Goal: Task Accomplishment & Management: Manage account settings

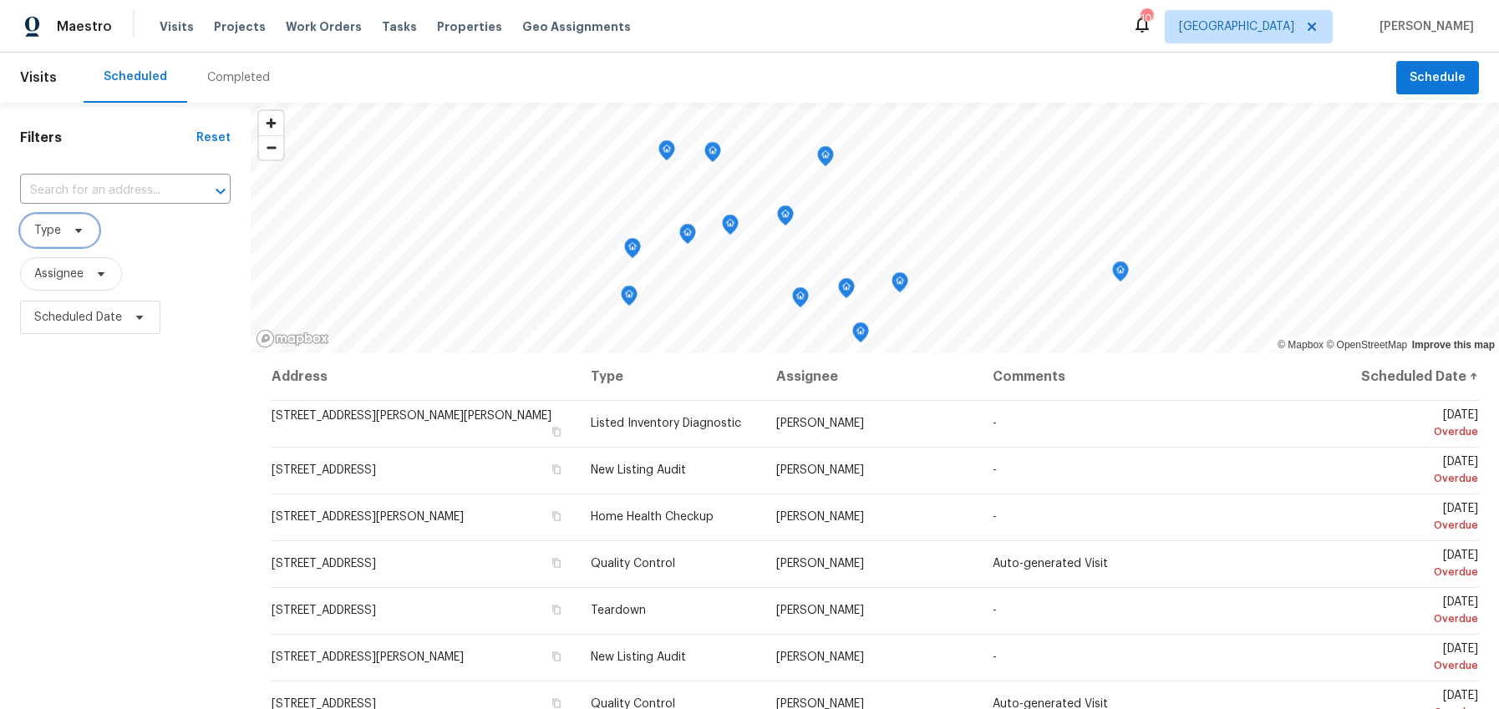
click at [79, 231] on icon at bounding box center [78, 230] width 13 height 13
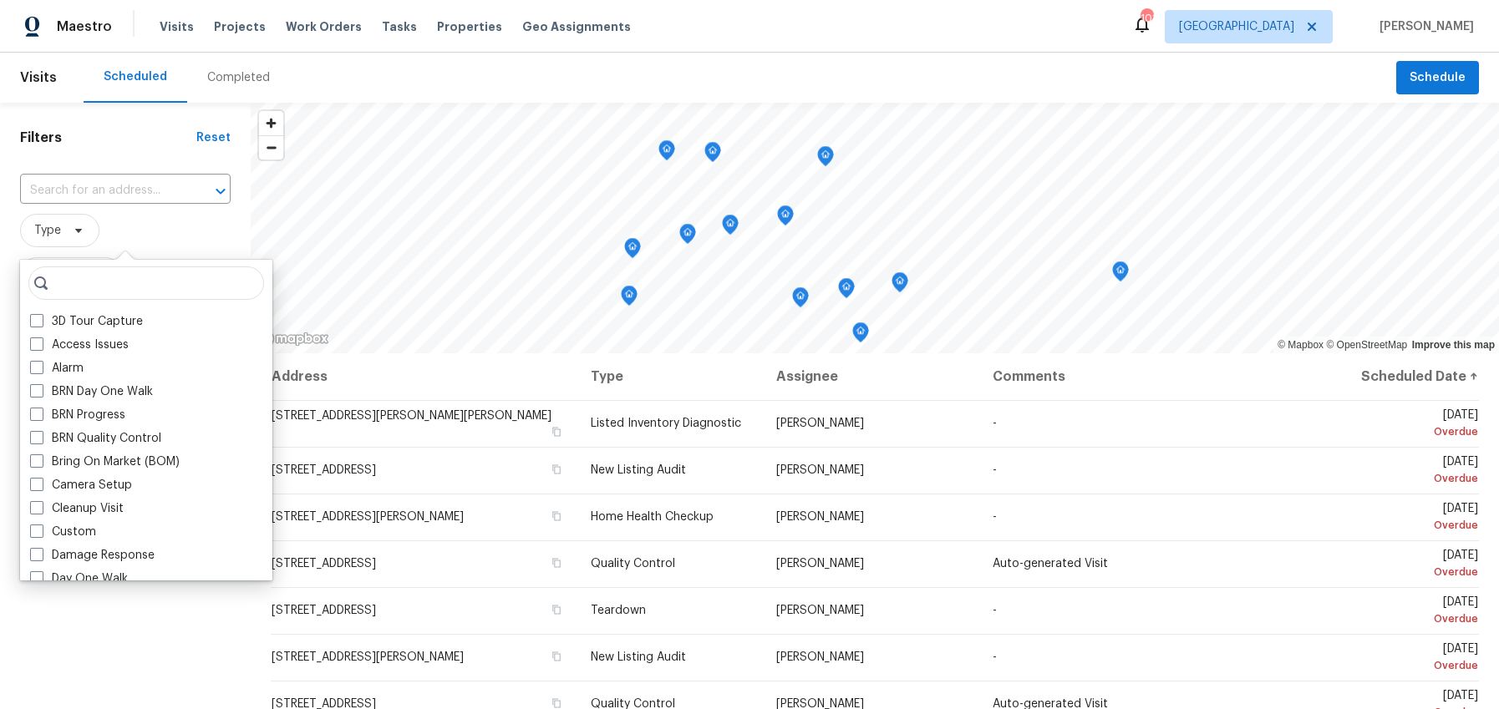
click at [159, 233] on span "Type" at bounding box center [125, 230] width 210 height 33
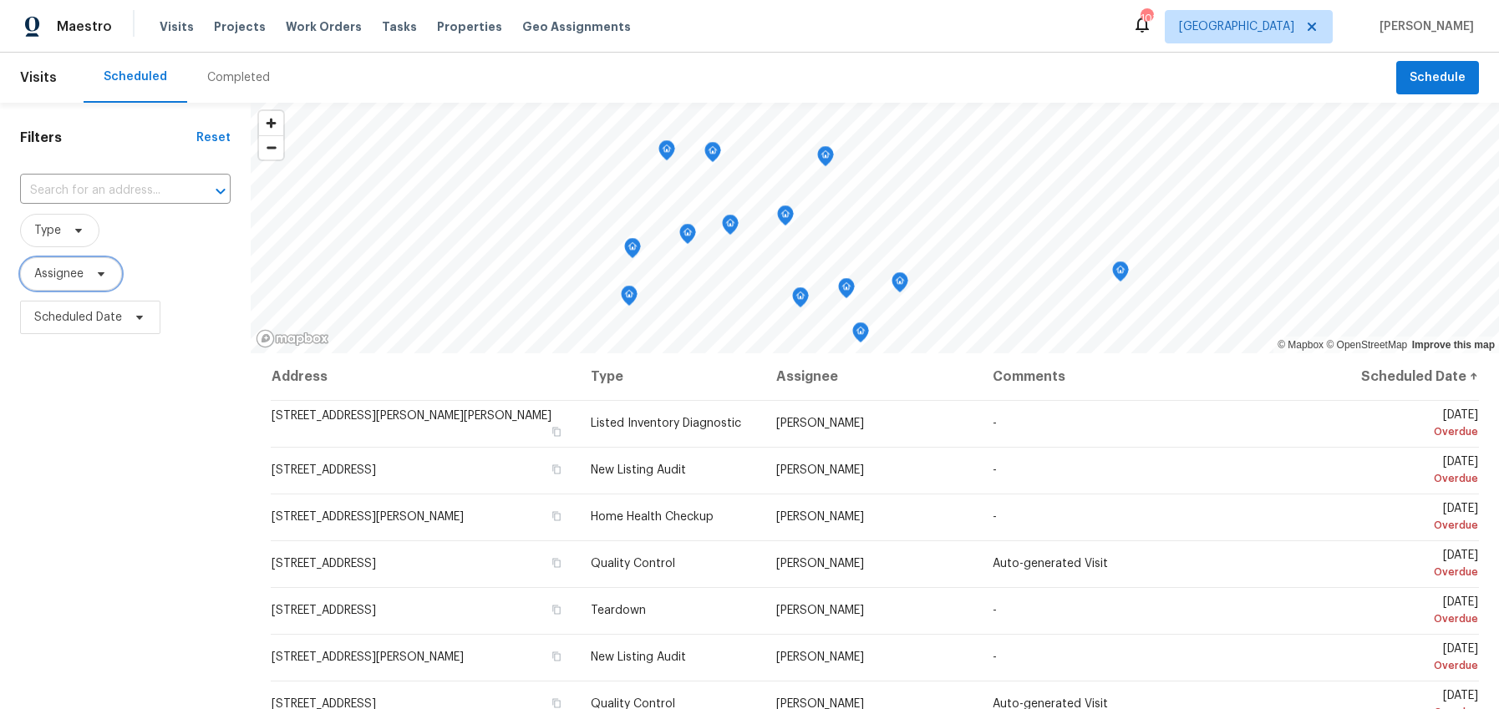
click at [105, 272] on icon at bounding box center [100, 273] width 13 height 13
type input "in"
click at [174, 320] on div at bounding box center [117, 329] width 195 height 53
click at [170, 323] on div at bounding box center [117, 329] width 195 height 53
click at [63, 449] on div "Filters Reset ​ Type Assignee Scheduled Date" at bounding box center [125, 512] width 251 height 818
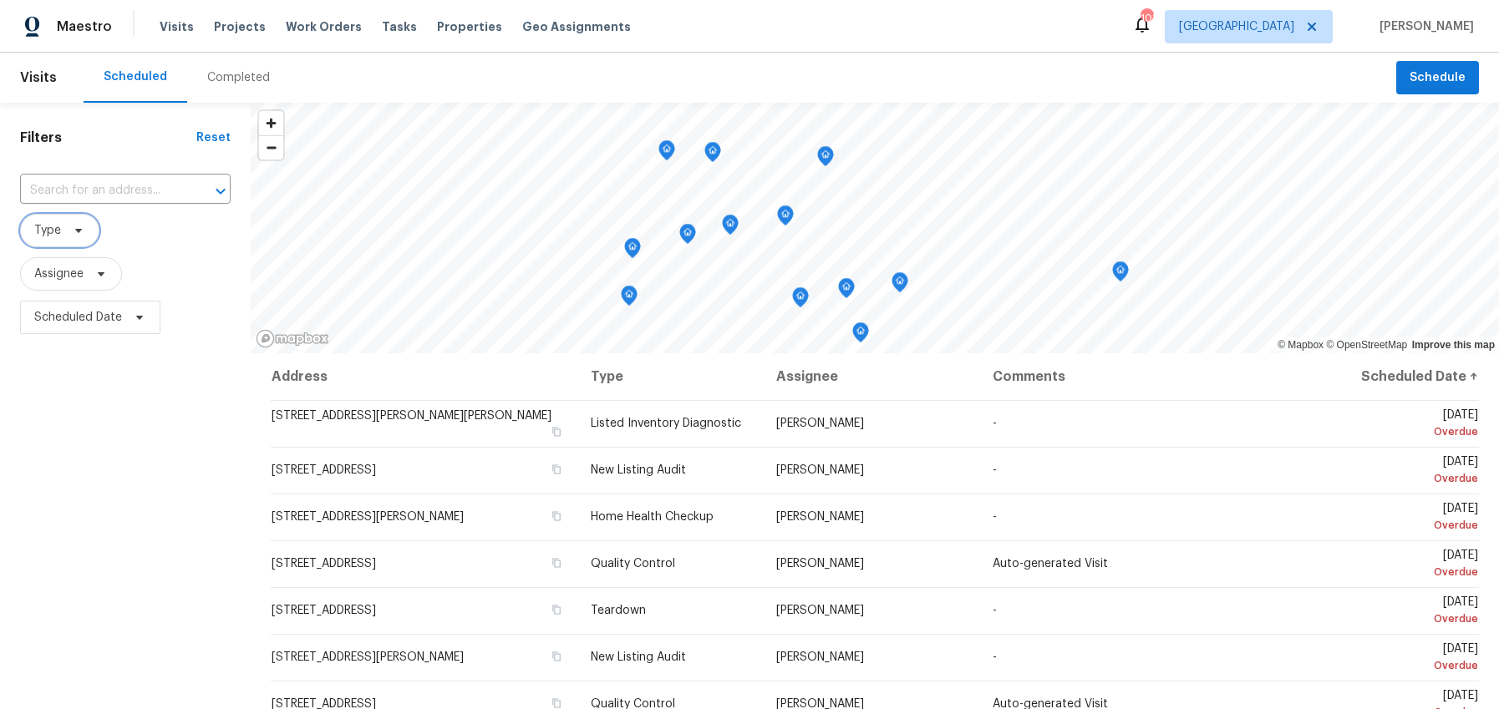
click at [80, 234] on icon at bounding box center [78, 230] width 13 height 13
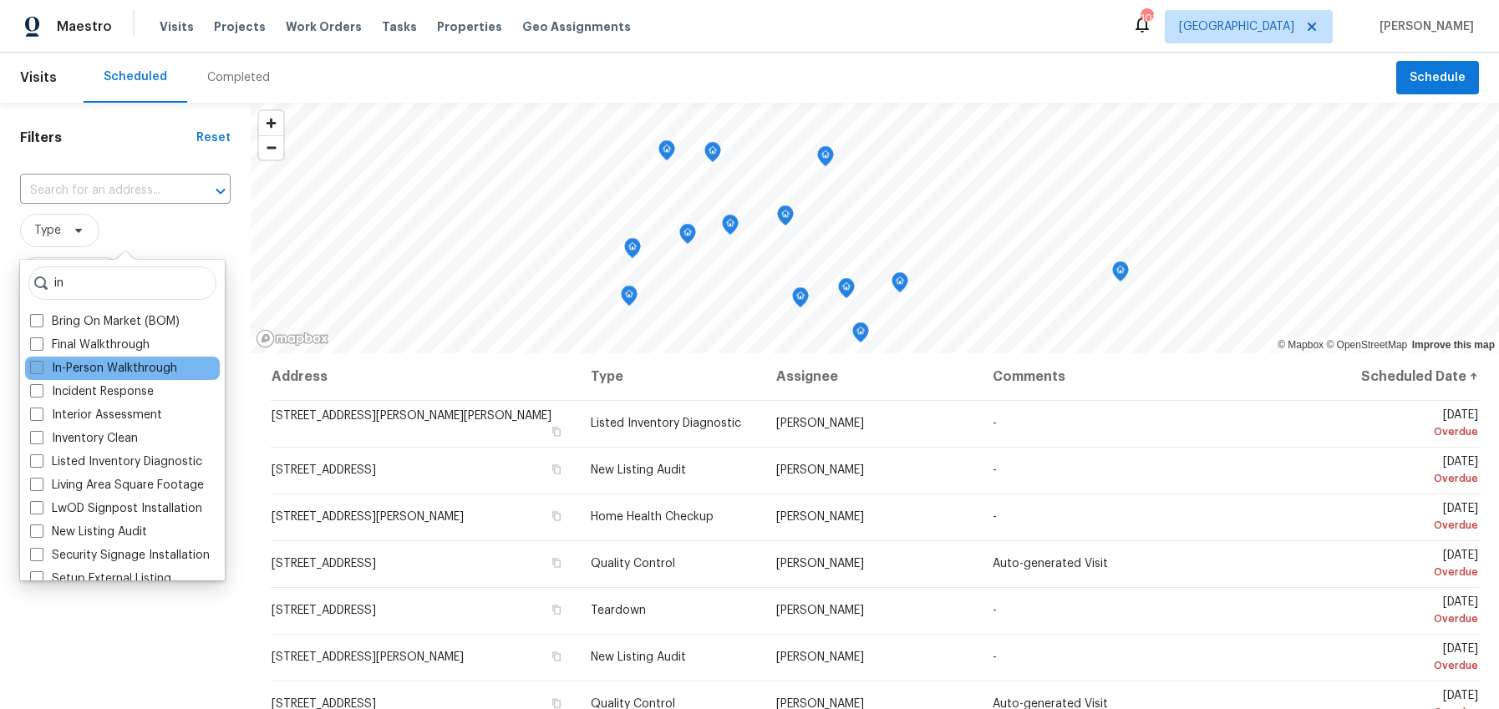
type input "in"
click at [40, 370] on span at bounding box center [36, 367] width 13 height 13
click at [40, 370] on input "In-Person Walkthrough" at bounding box center [35, 365] width 11 height 11
checkbox input "true"
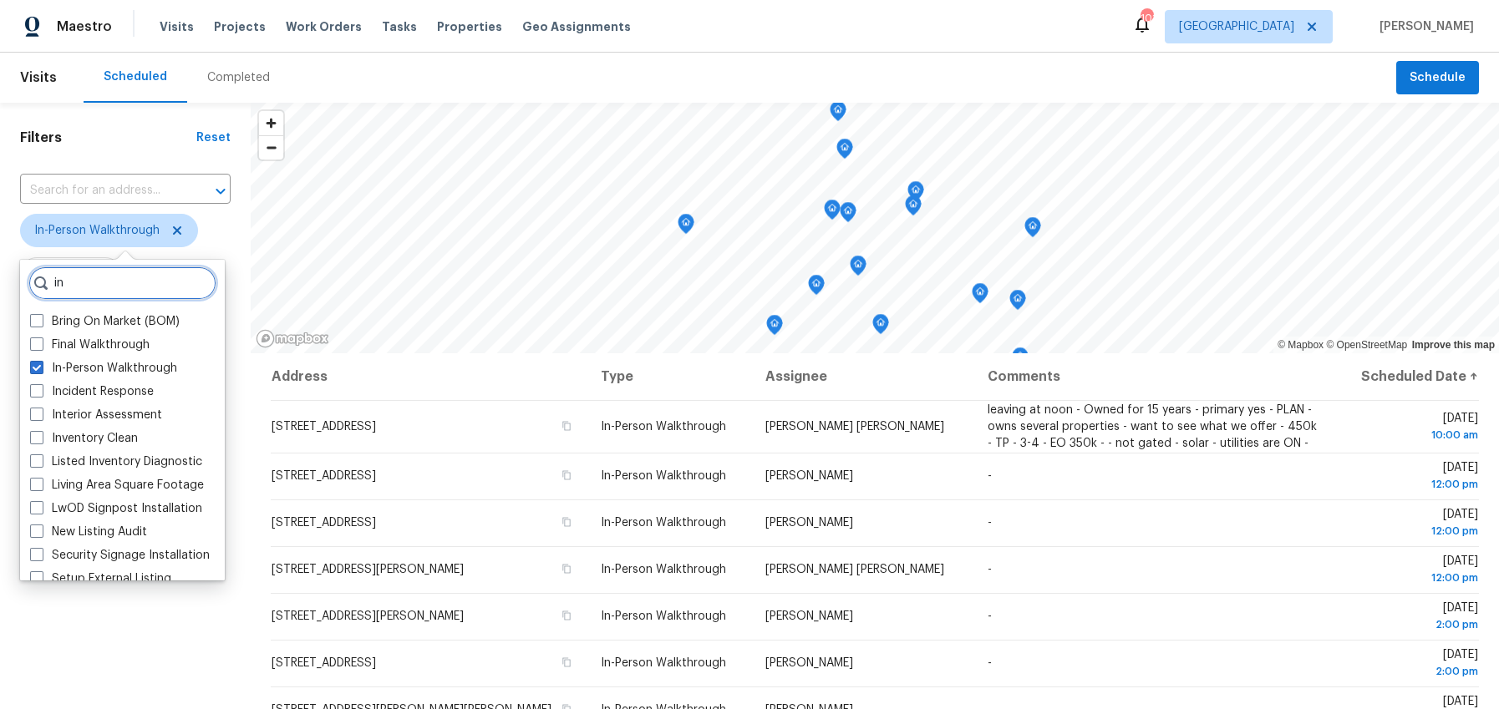
drag, startPoint x: 92, startPoint y: 286, endPoint x: 19, endPoint y: 287, distance: 72.7
click at [20, 287] on div "in Bring On Market (BOM) Final Walkthrough In-Person Walkthrough Incident Respo…" at bounding box center [122, 420] width 205 height 321
drag, startPoint x: 73, startPoint y: 285, endPoint x: 48, endPoint y: 284, distance: 24.2
click at [48, 284] on input "in" at bounding box center [122, 282] width 188 height 33
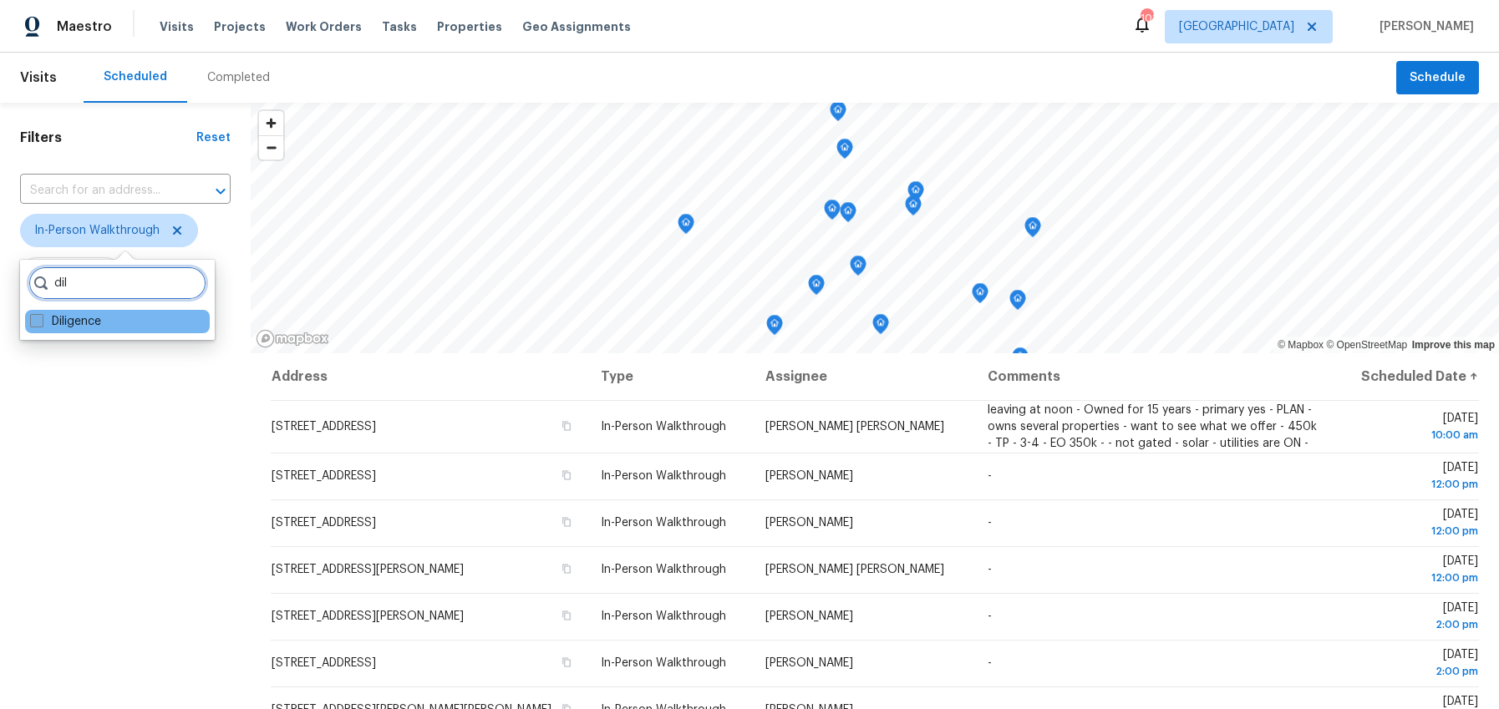
type input "dil"
click at [36, 314] on span at bounding box center [36, 320] width 13 height 13
click at [36, 314] on input "Diligence" at bounding box center [35, 318] width 11 height 11
checkbox input "true"
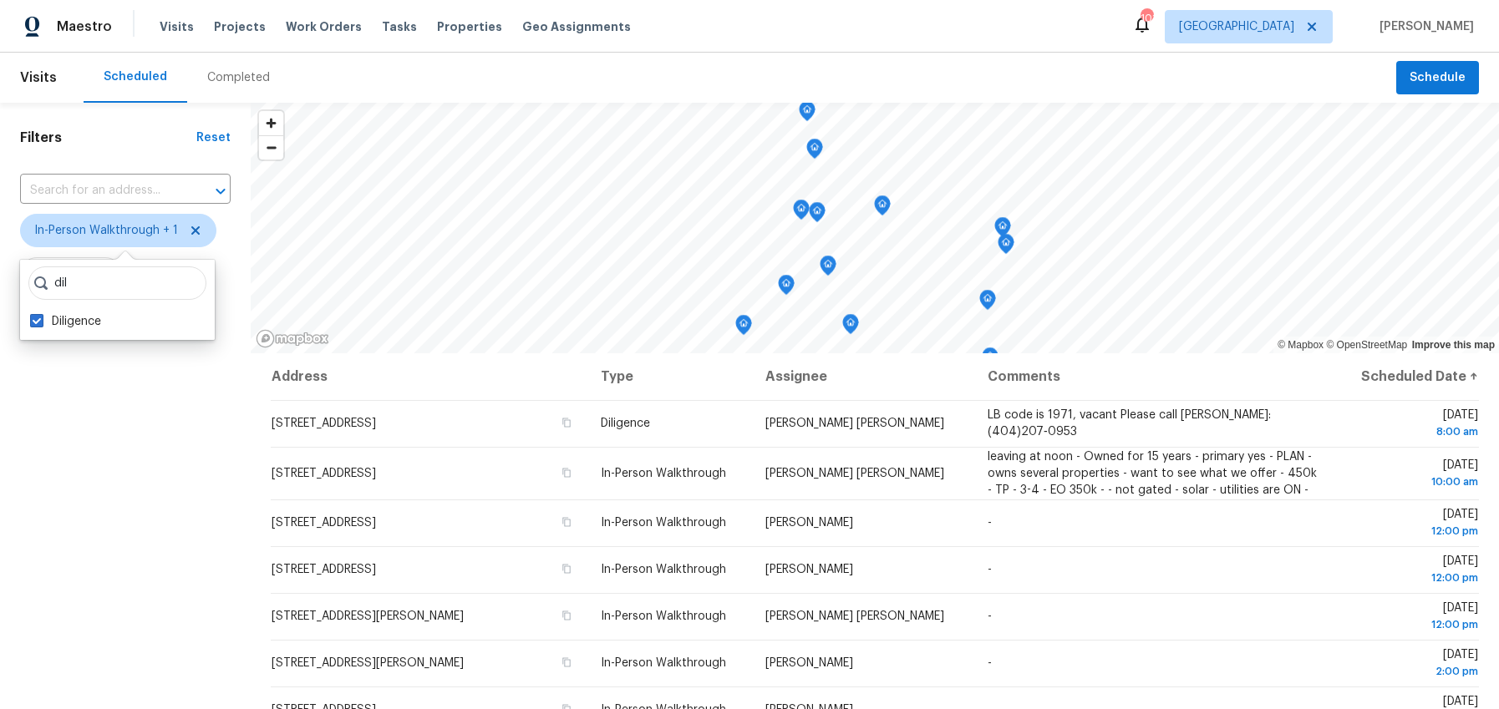
click at [54, 405] on div "Filters Reset ​ In-Person Walkthrough + 1 Assignee Scheduled Date" at bounding box center [125, 512] width 251 height 818
click at [90, 322] on span "Scheduled Date" at bounding box center [78, 317] width 88 height 17
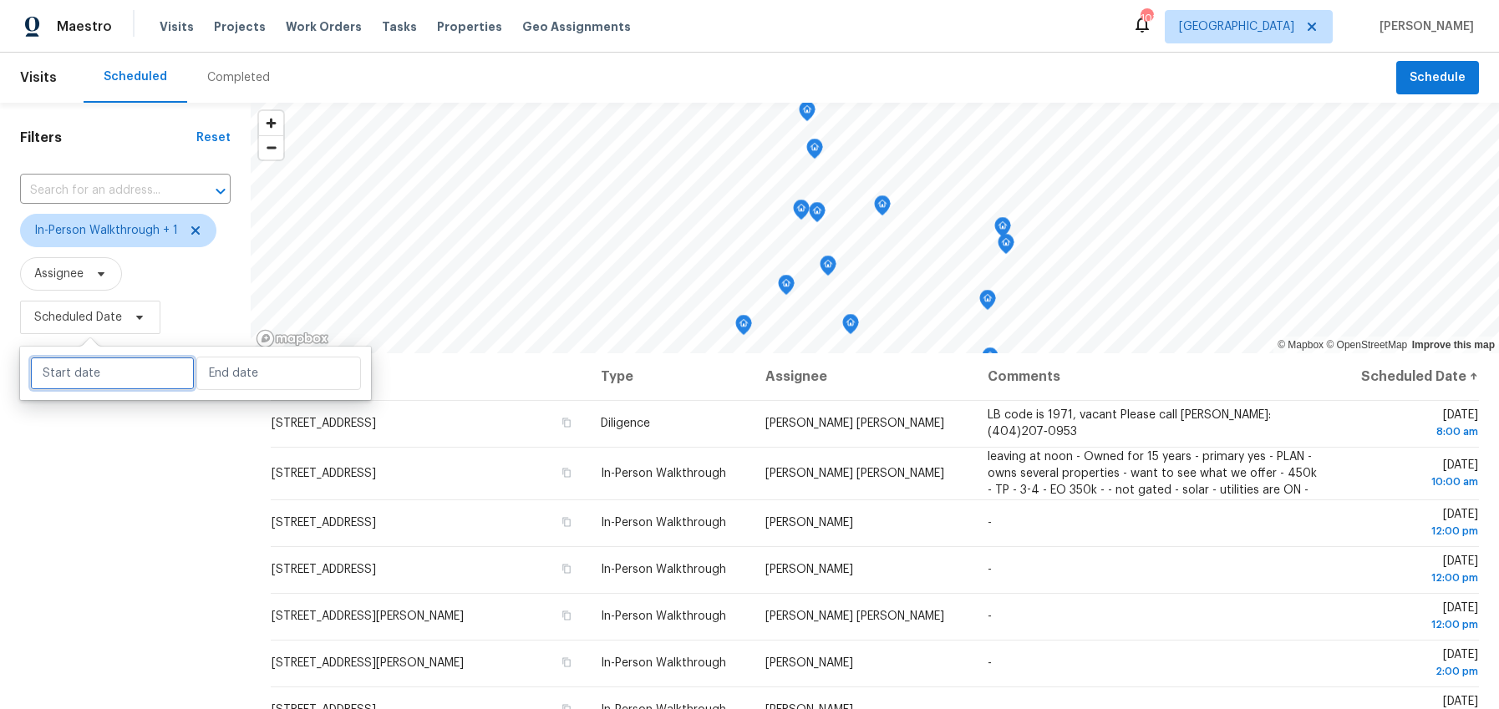
click at [105, 377] on input "text" at bounding box center [112, 373] width 165 height 33
select select "9"
select select "2025"
select select "10"
select select "2025"
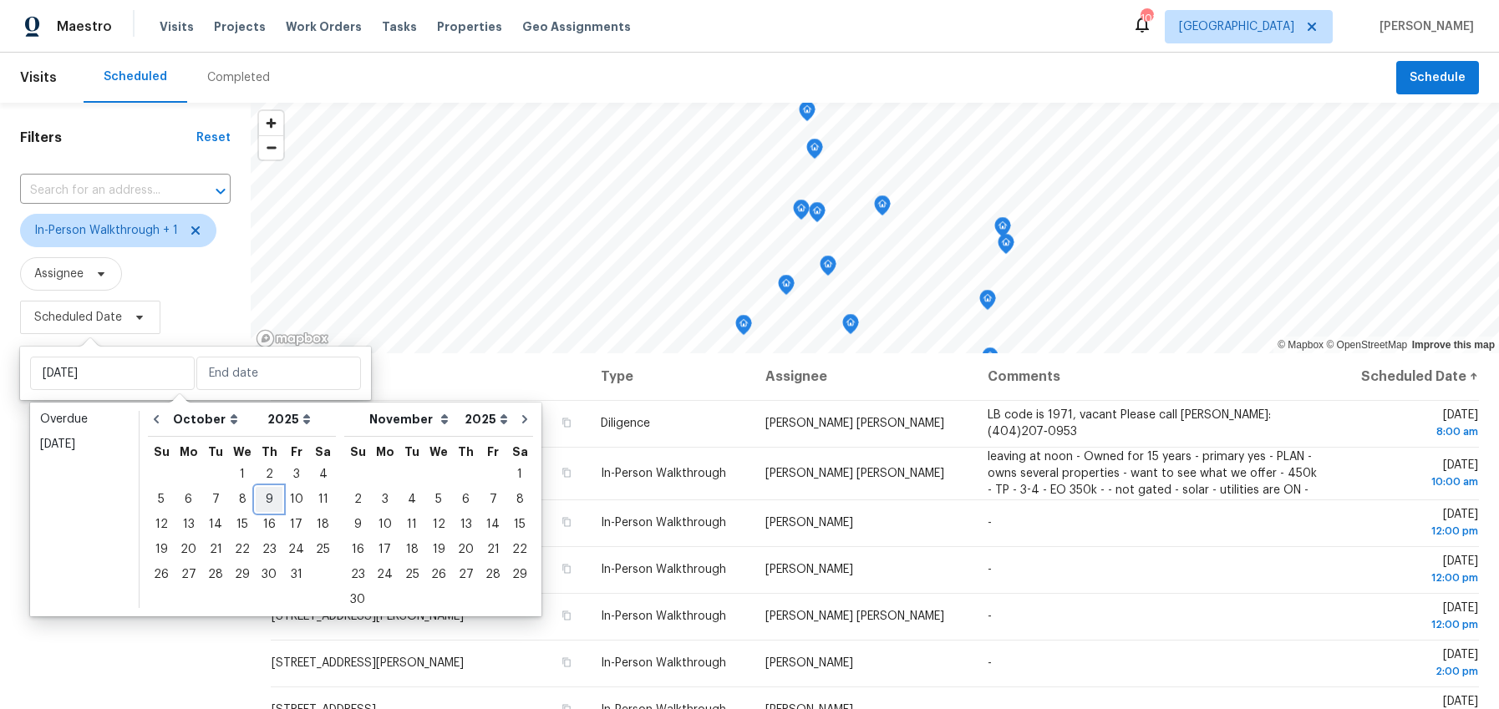
click at [261, 500] on div "9" at bounding box center [269, 499] width 27 height 23
type input "Thu, Oct 09"
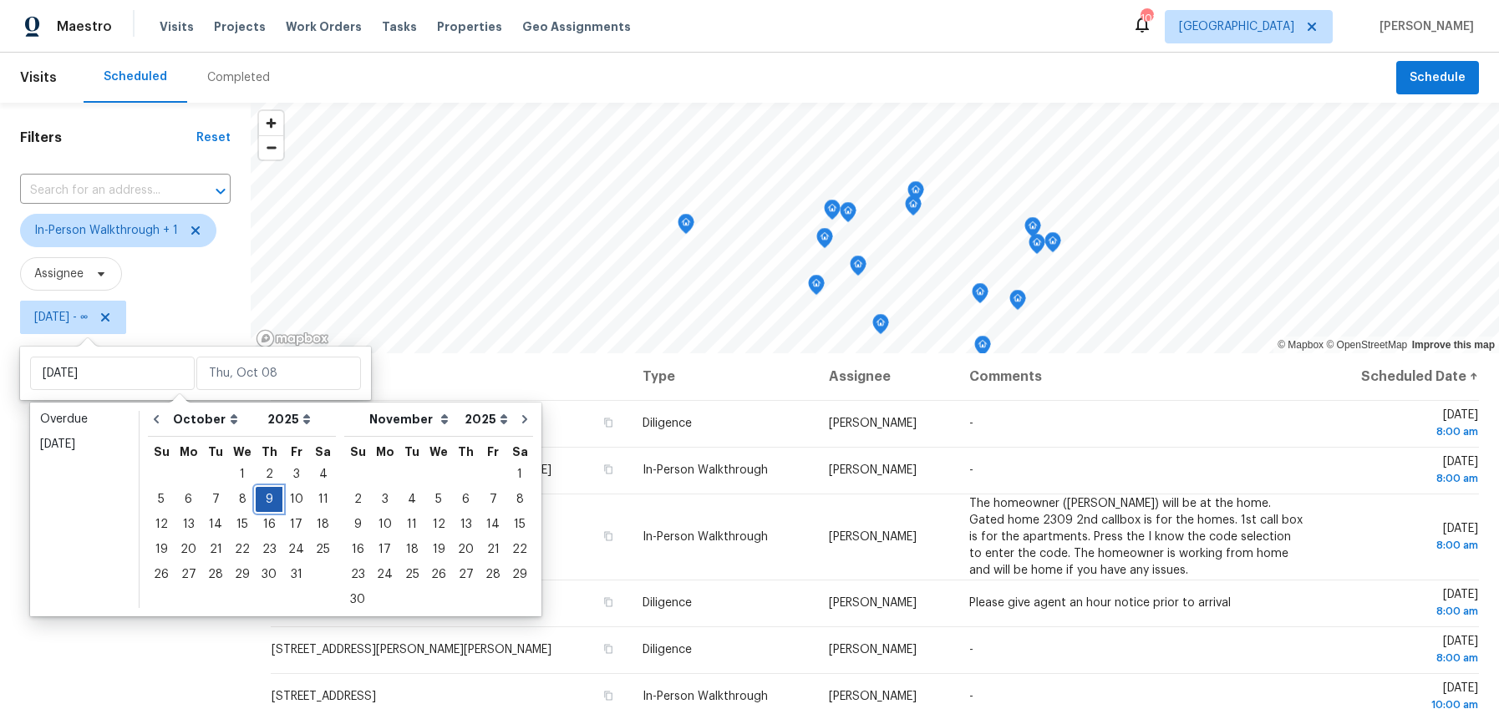
click at [261, 500] on div "9" at bounding box center [269, 499] width 27 height 23
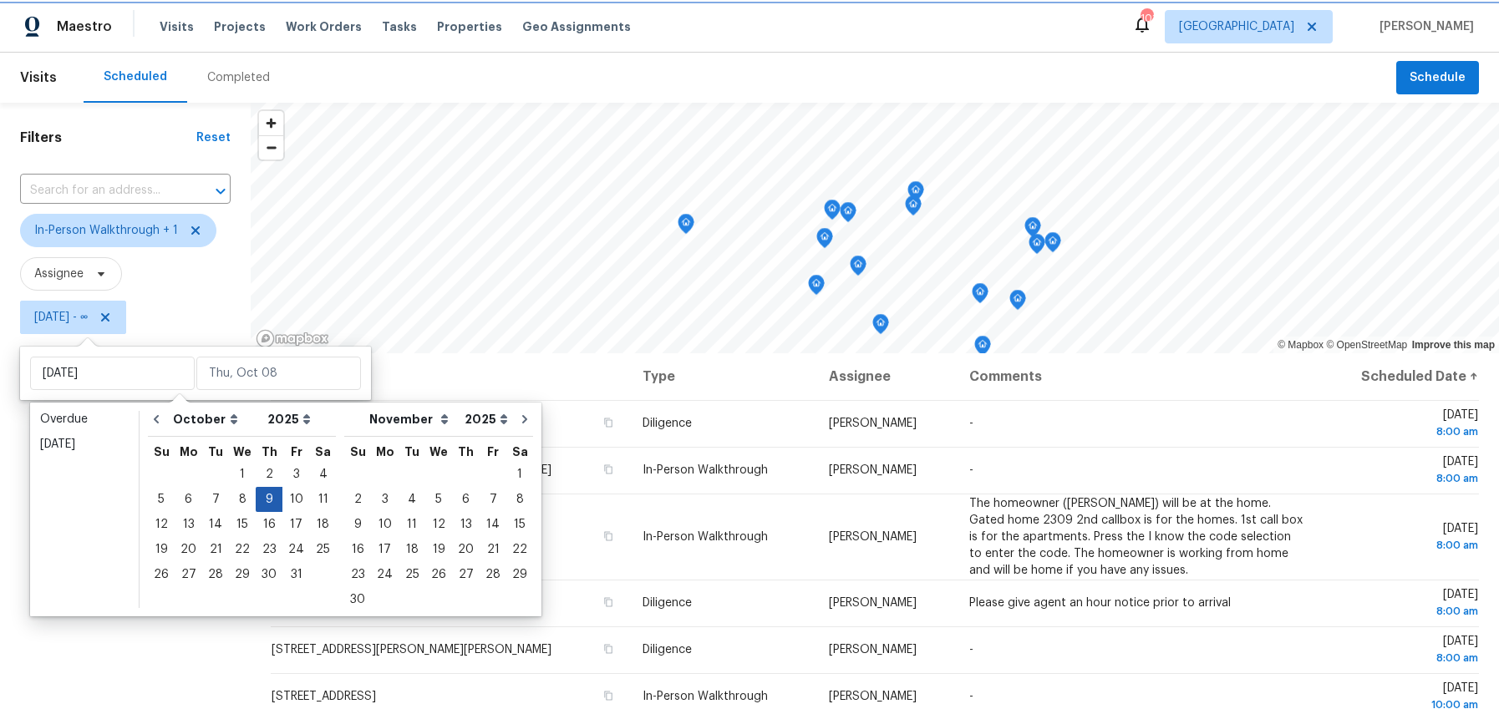
type input "Thu, Oct 09"
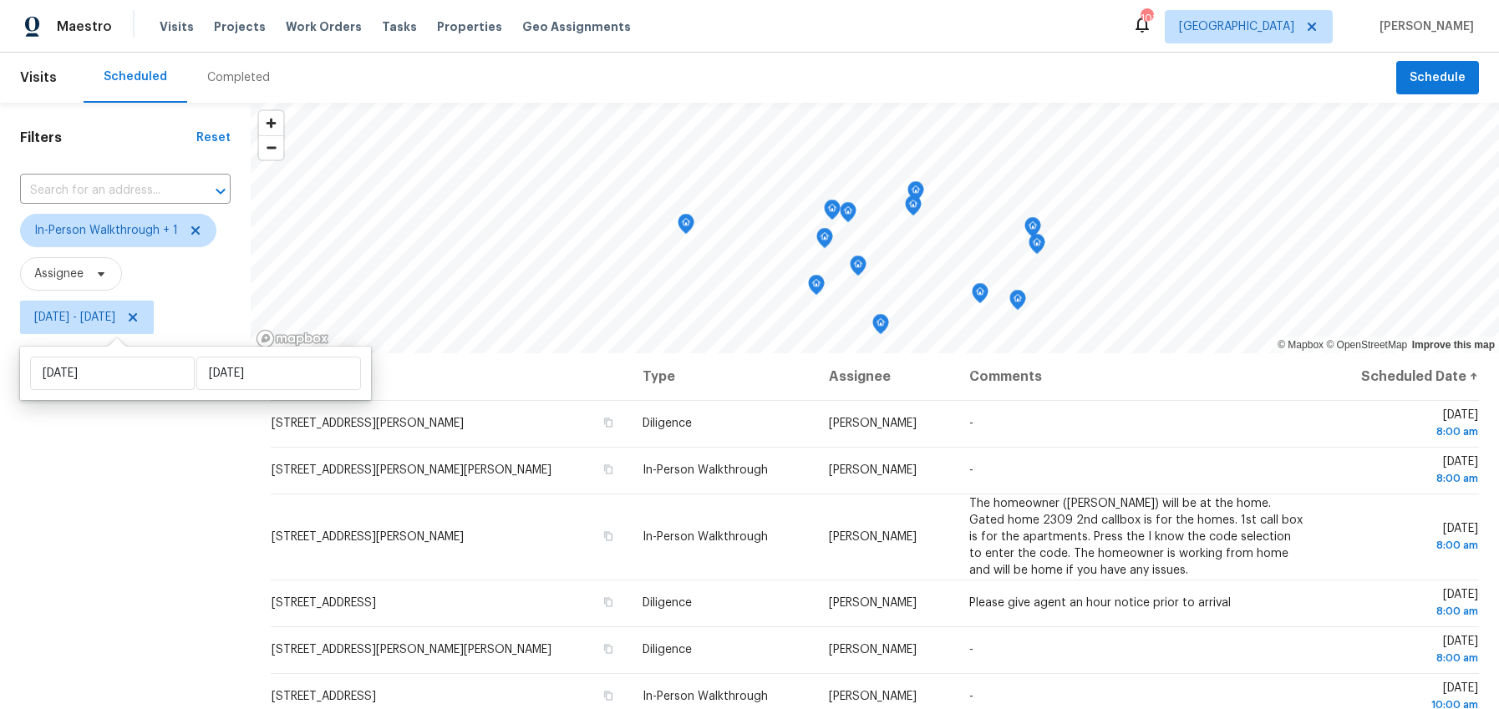
drag, startPoint x: 134, startPoint y: 636, endPoint x: 156, endPoint y: 611, distance: 33.8
click at [134, 636] on div "Filters Reset ​ In-Person Walkthrough + 1 Assignee Thu, Oct 09 - Thu, Oct 09" at bounding box center [125, 512] width 251 height 818
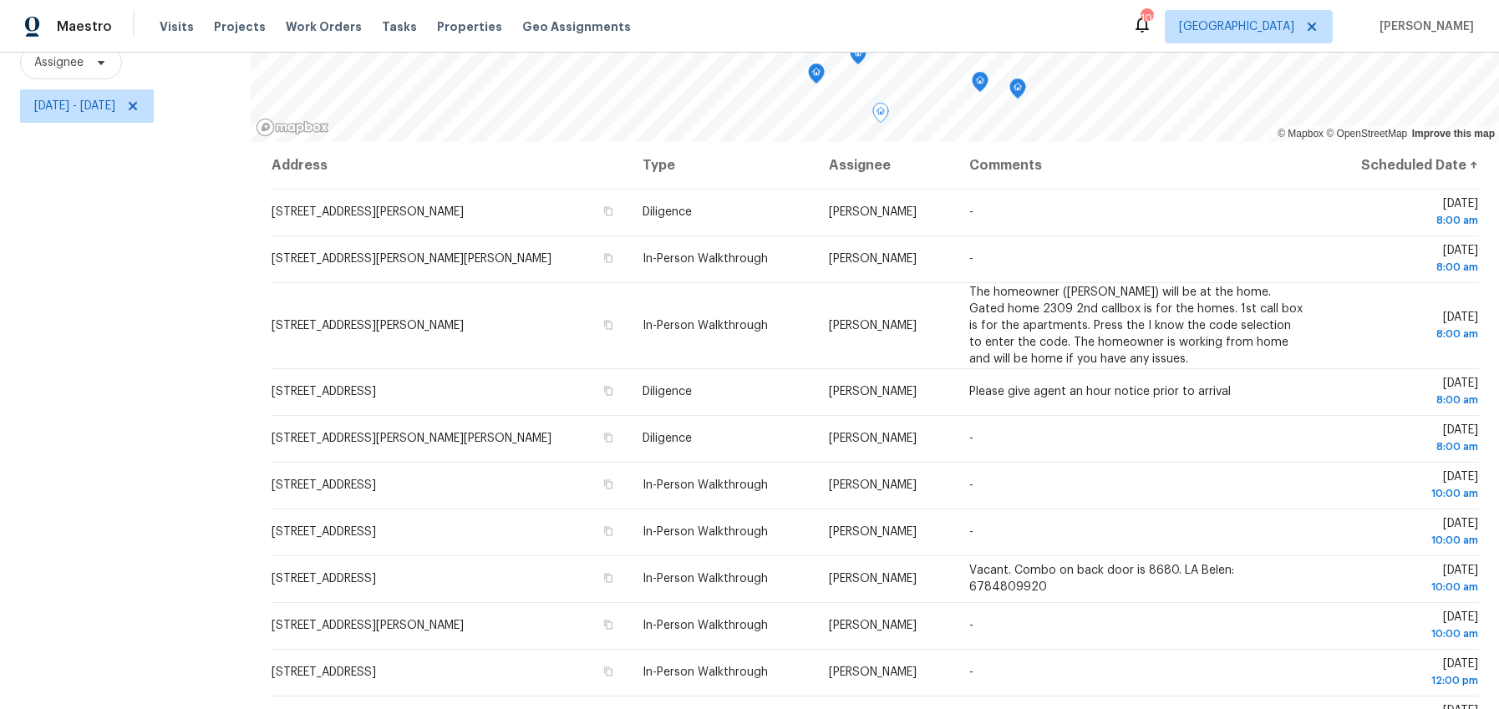
scroll to position [375, 0]
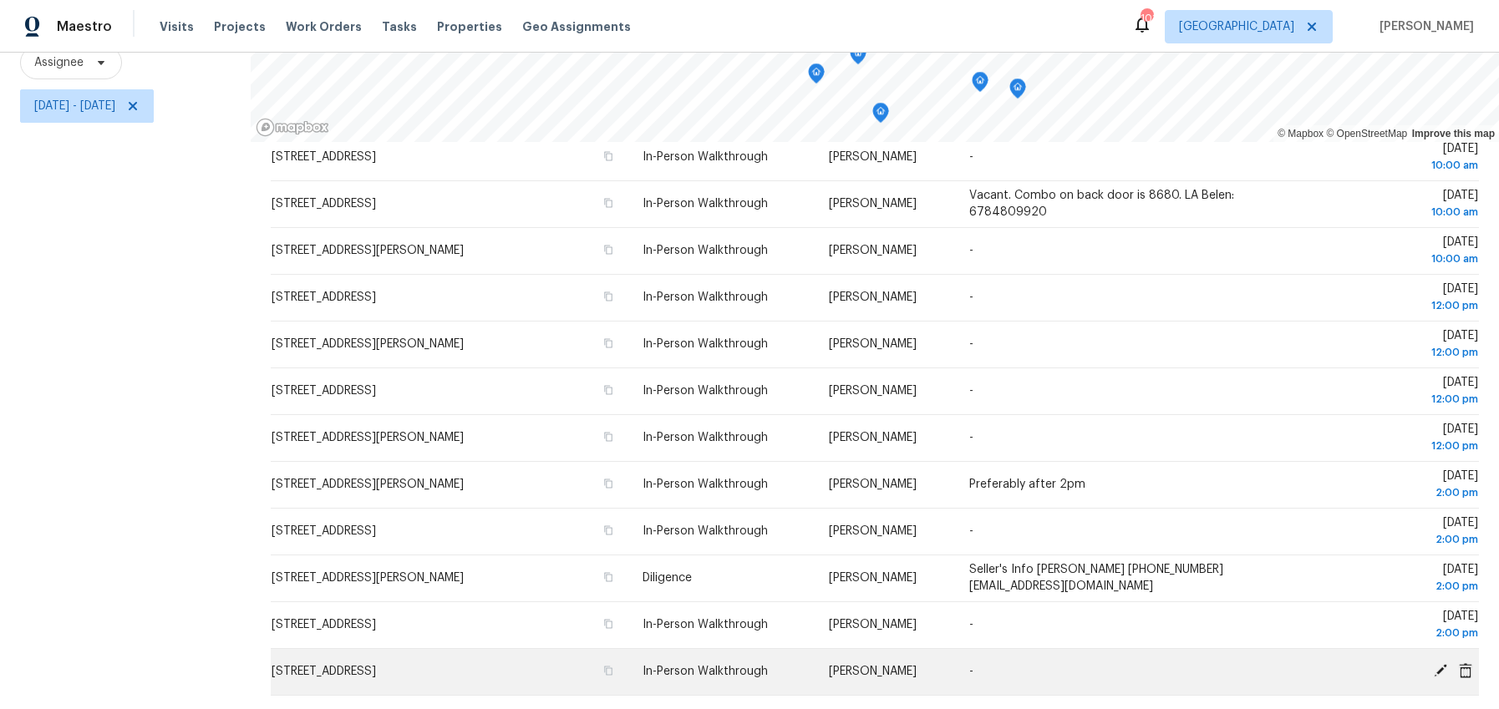
drag, startPoint x: 236, startPoint y: 395, endPoint x: 1398, endPoint y: 689, distance: 1198.5
click at [1398, 689] on div "Filters Reset ​ In-Person Walkthrough + 1 Assignee Thu, Oct 09 - Thu, Oct 09 © …" at bounding box center [749, 300] width 1499 height 818
copy div "© Mapbox © OpenStreetMap Improve this map"
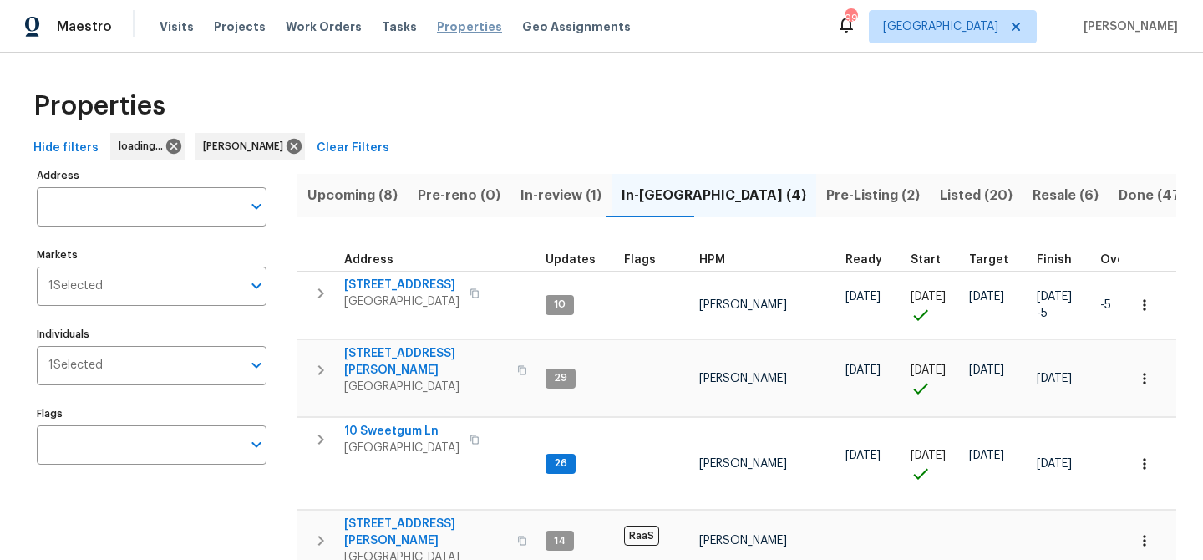
click at [442, 28] on span "Properties" at bounding box center [469, 26] width 65 height 17
click at [346, 150] on icon at bounding box center [353, 146] width 15 height 15
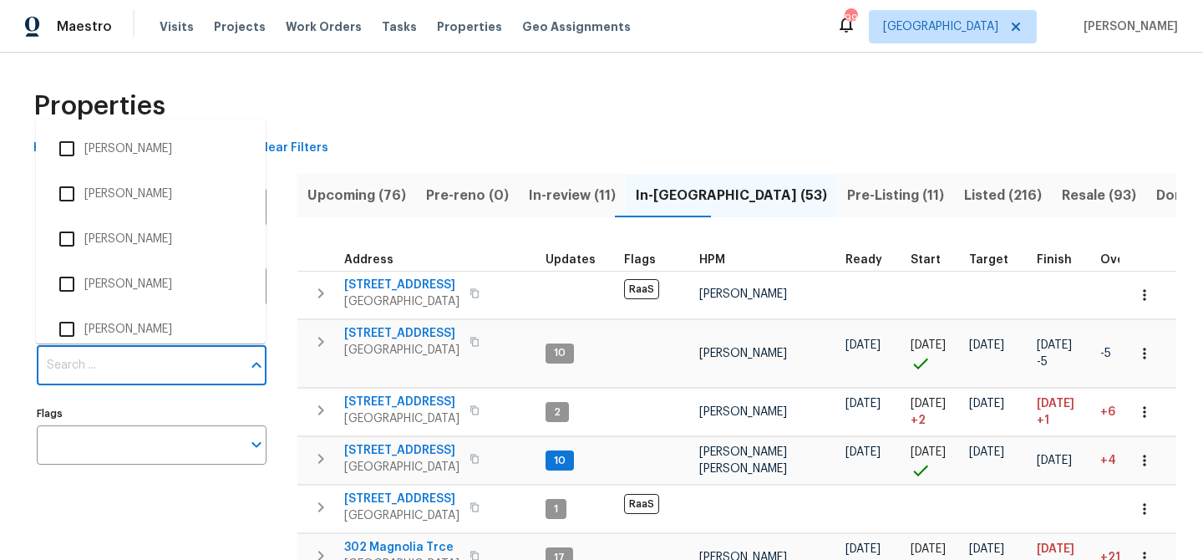
click at [84, 370] on input "Individuals" at bounding box center [139, 365] width 205 height 39
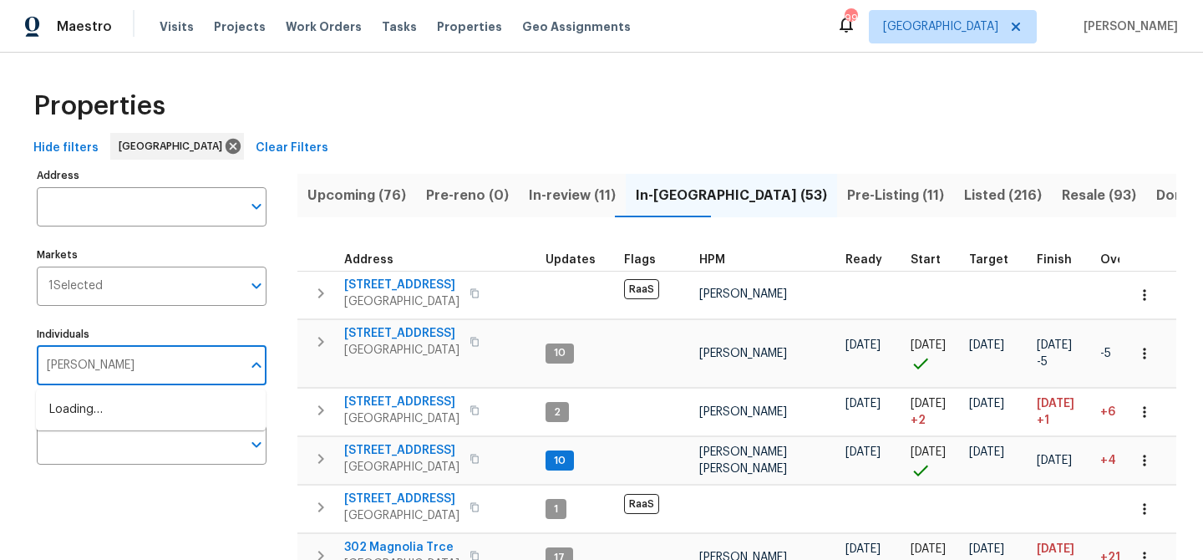
type input "tyler payne"
click at [64, 425] on input "checkbox" at bounding box center [66, 418] width 35 height 35
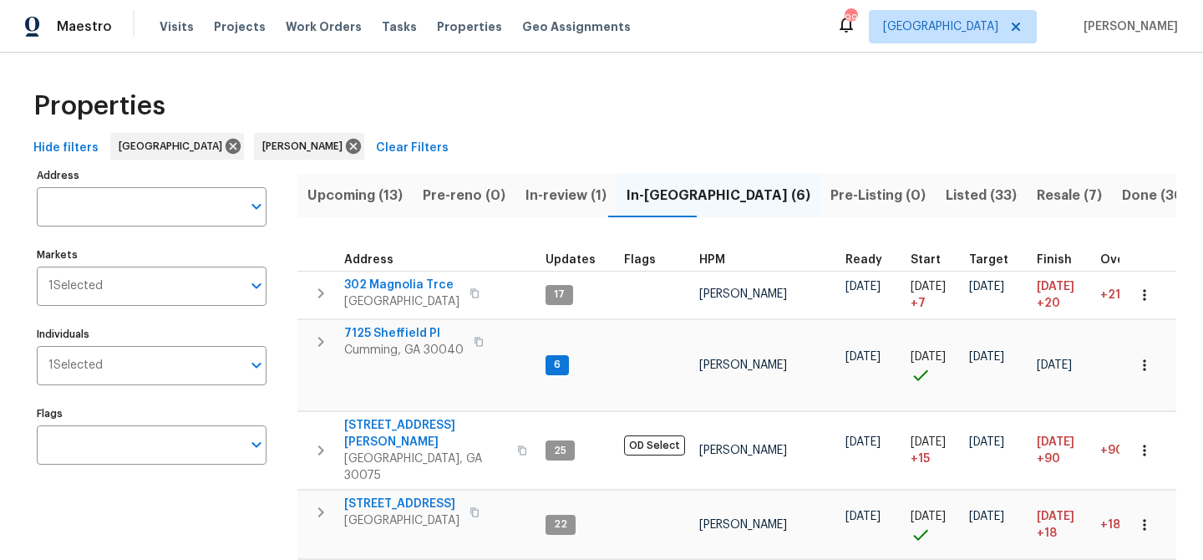
click at [368, 197] on span "Upcoming (13)" at bounding box center [354, 195] width 95 height 23
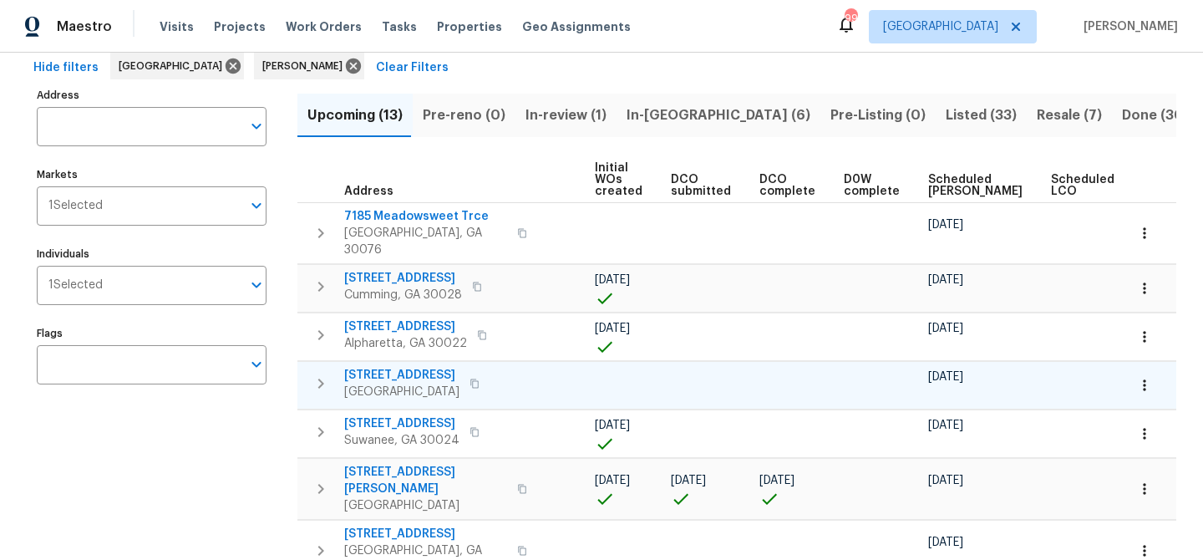
scroll to position [0, 200]
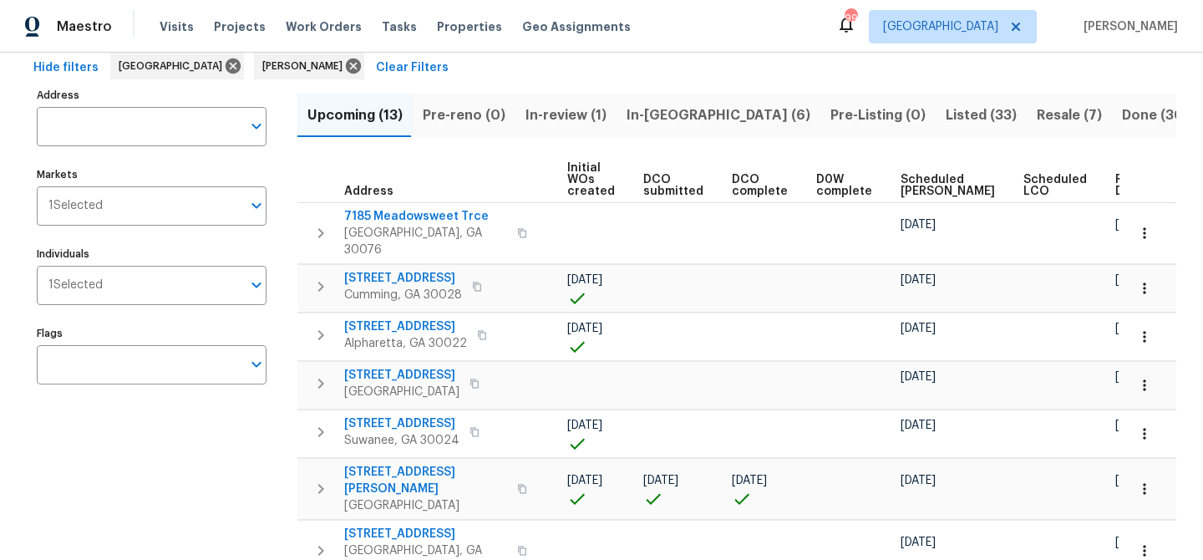
click at [1115, 192] on span "Ready Date" at bounding box center [1133, 185] width 37 height 23
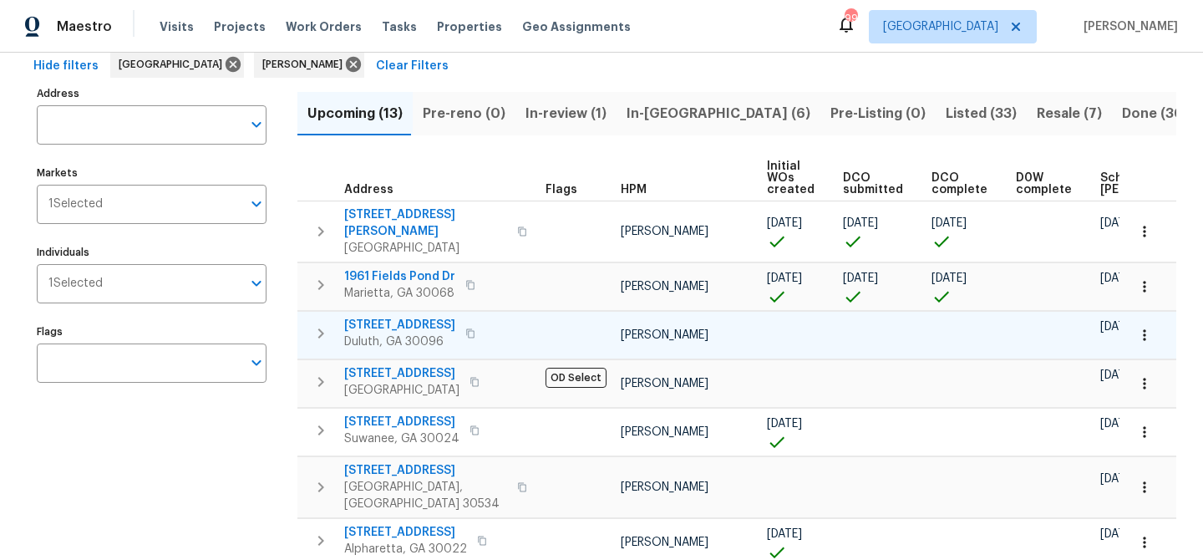
scroll to position [64, 0]
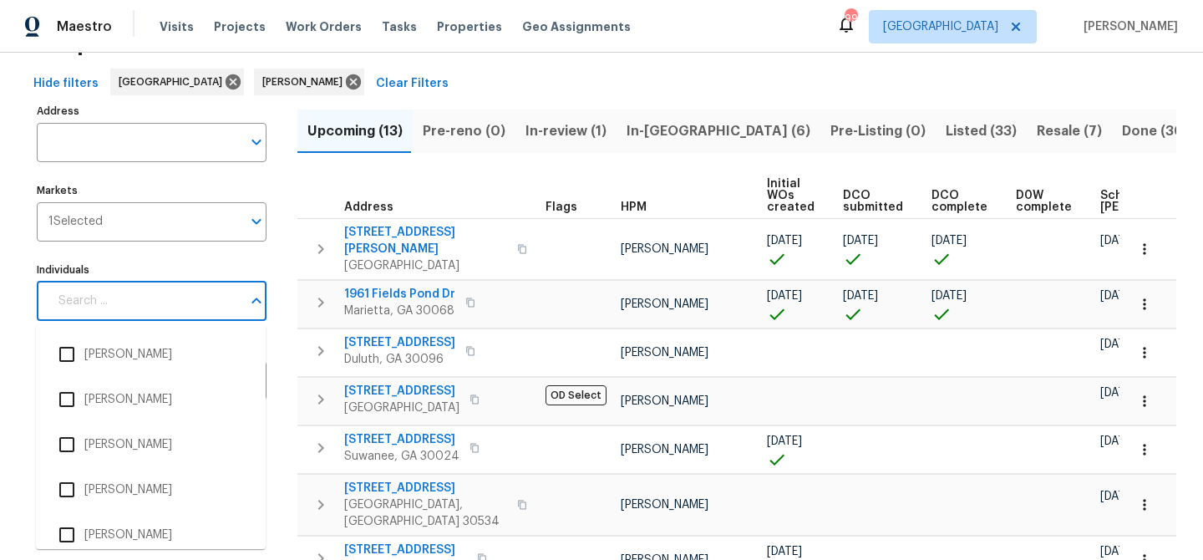
click at [116, 313] on input "Individuals" at bounding box center [144, 300] width 193 height 39
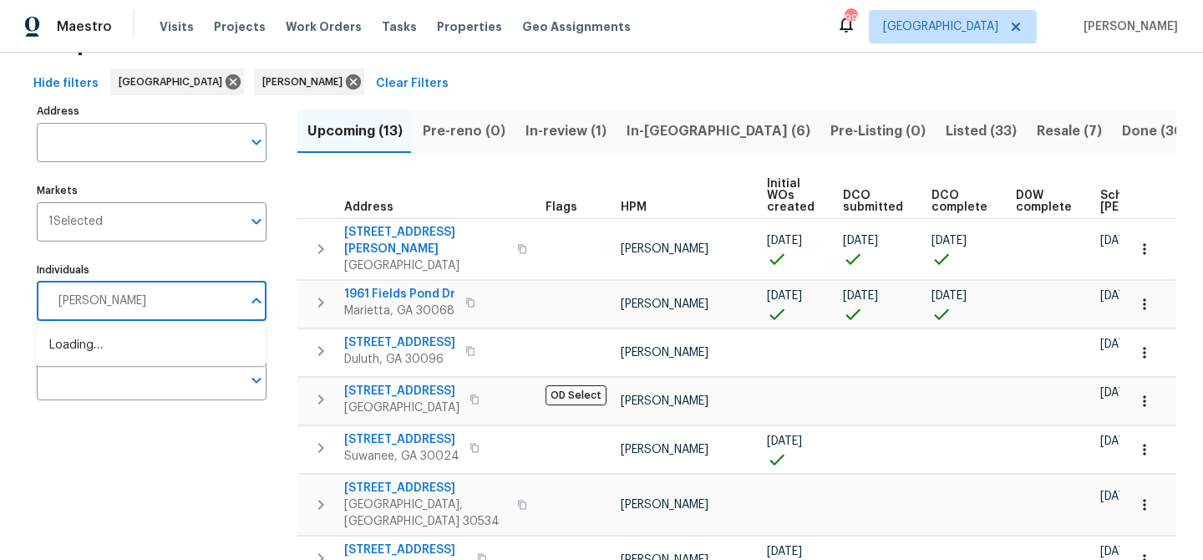
type input "scott smathers"
click at [61, 359] on input "checkbox" at bounding box center [66, 354] width 35 height 35
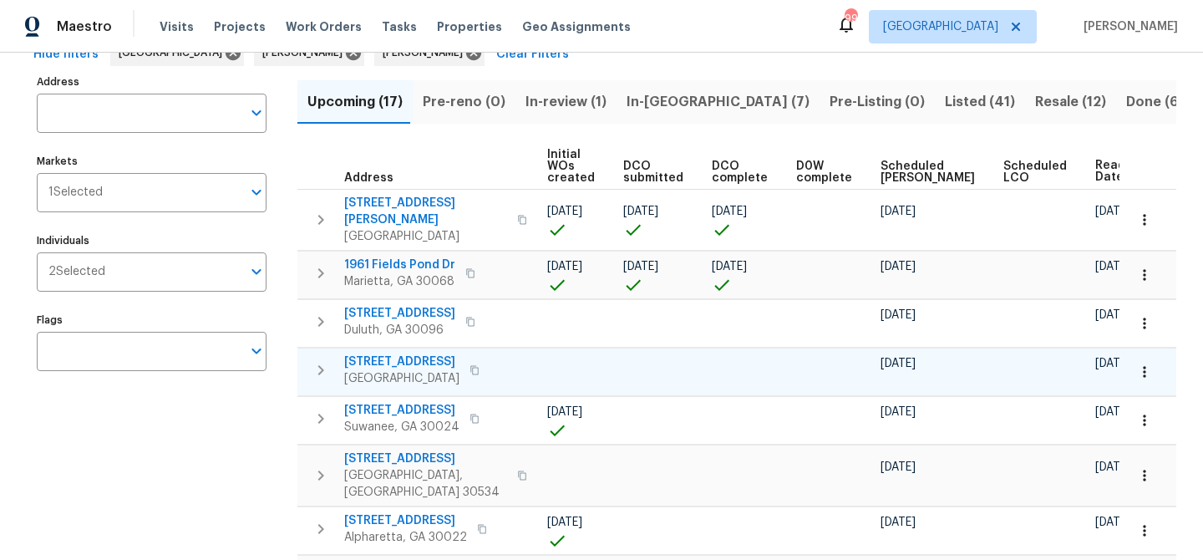
scroll to position [0, 219]
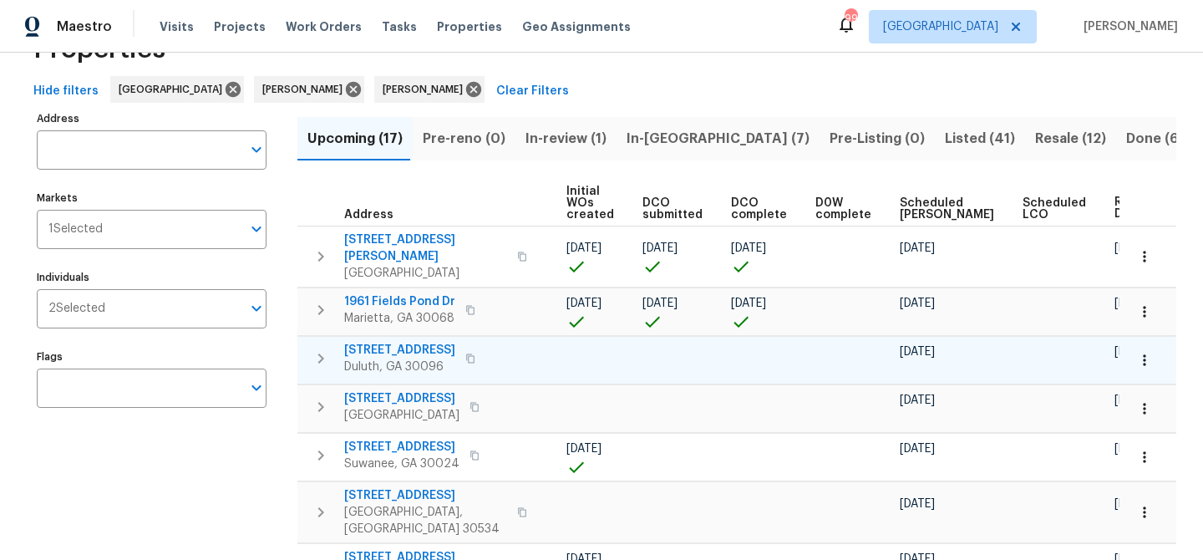
scroll to position [0, 220]
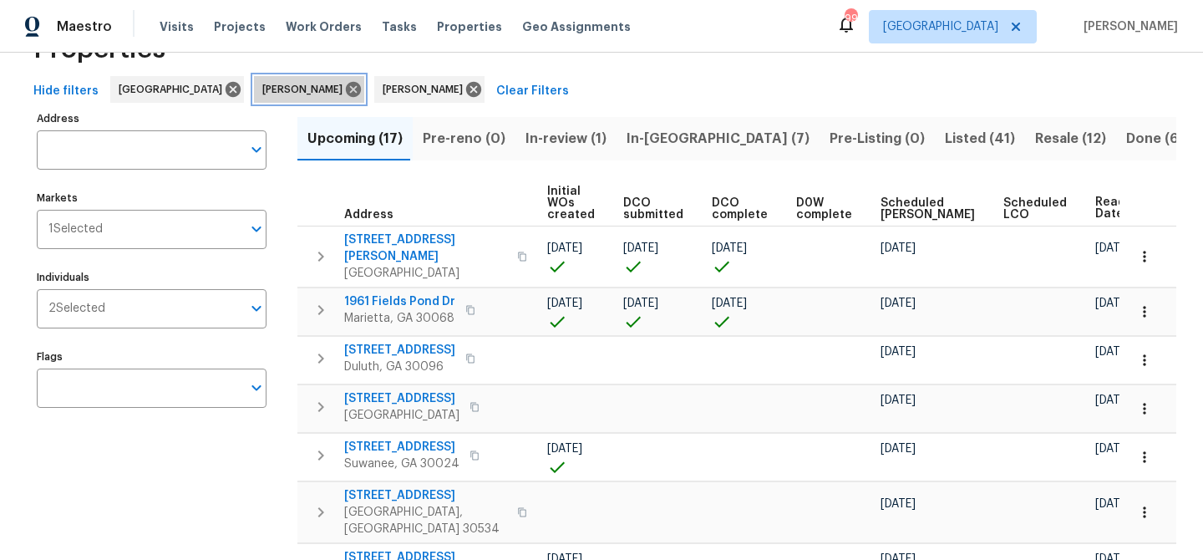
click at [346, 92] on icon at bounding box center [353, 89] width 15 height 15
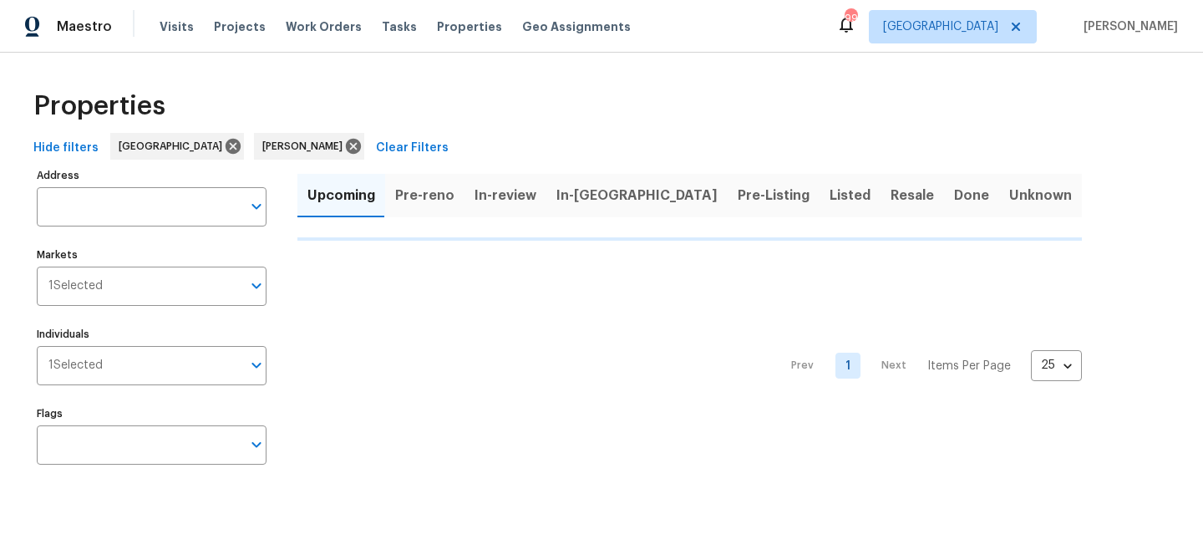
scroll to position [0, 0]
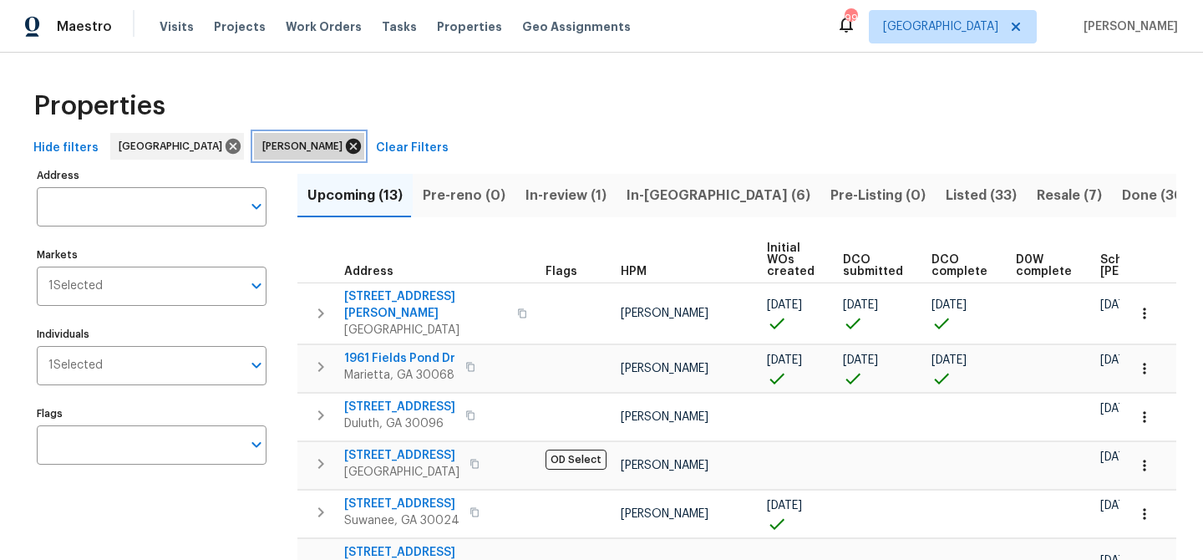
click at [344, 144] on icon at bounding box center [353, 146] width 18 height 18
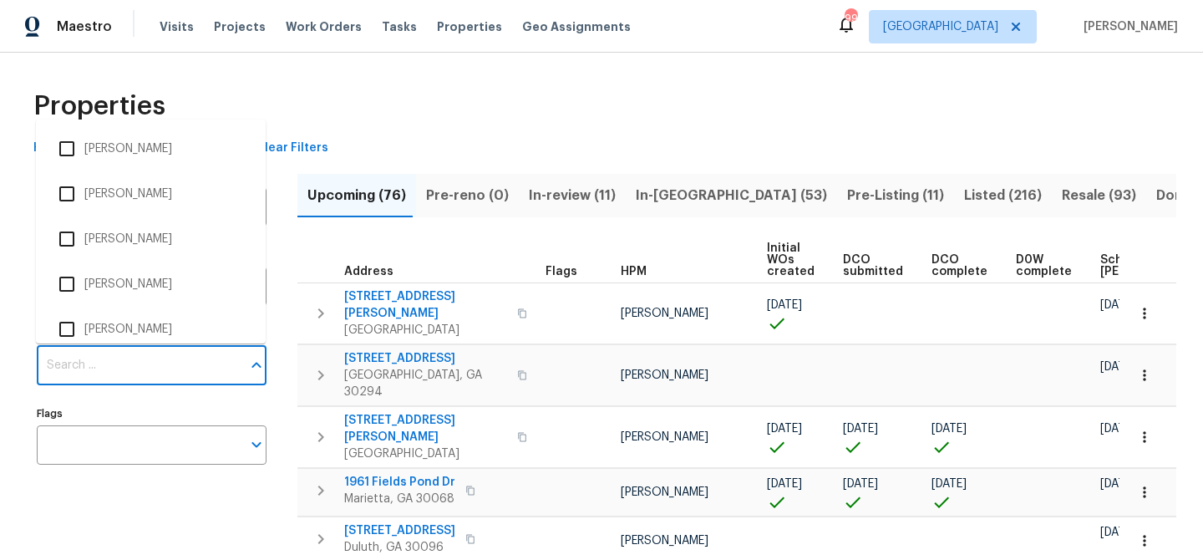
click at [144, 366] on input "Individuals" at bounding box center [139, 365] width 205 height 39
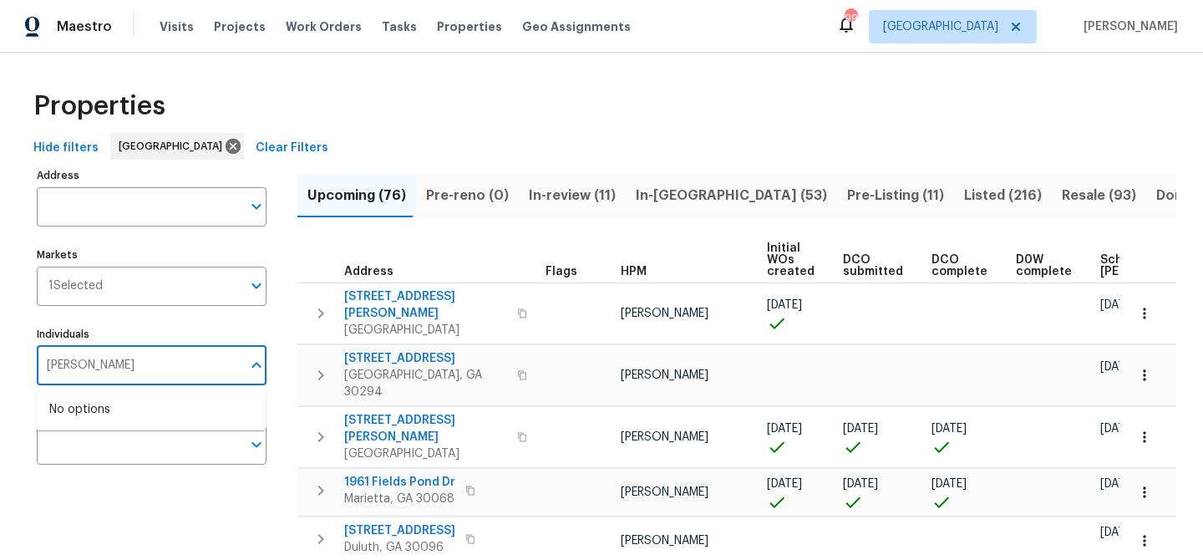
type input "samuel vetrik"
click at [76, 420] on input "checkbox" at bounding box center [66, 418] width 35 height 35
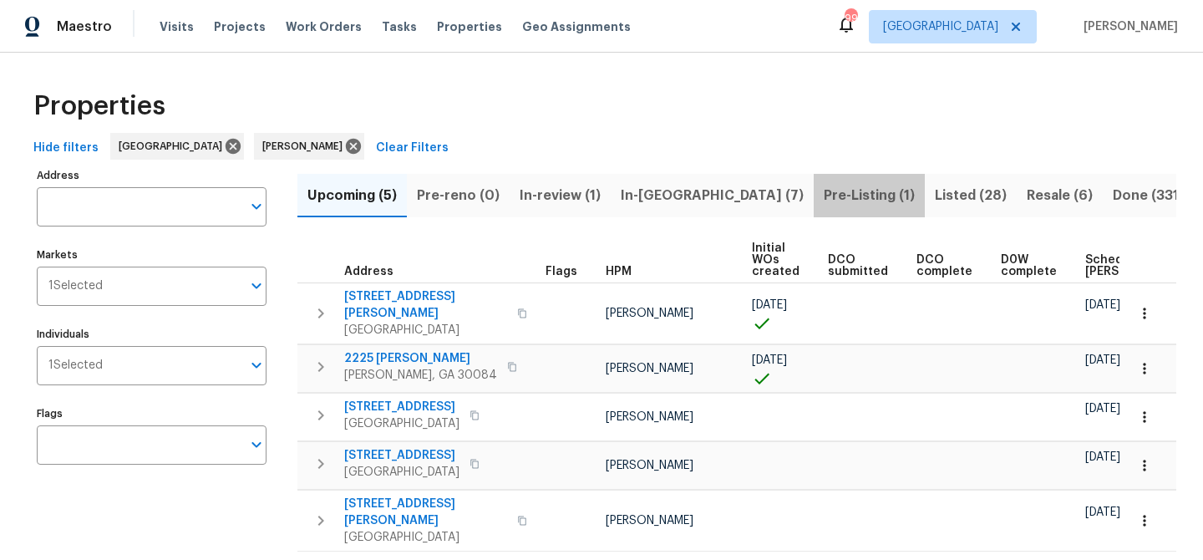
click at [824, 195] on span "Pre-Listing (1)" at bounding box center [869, 195] width 91 height 23
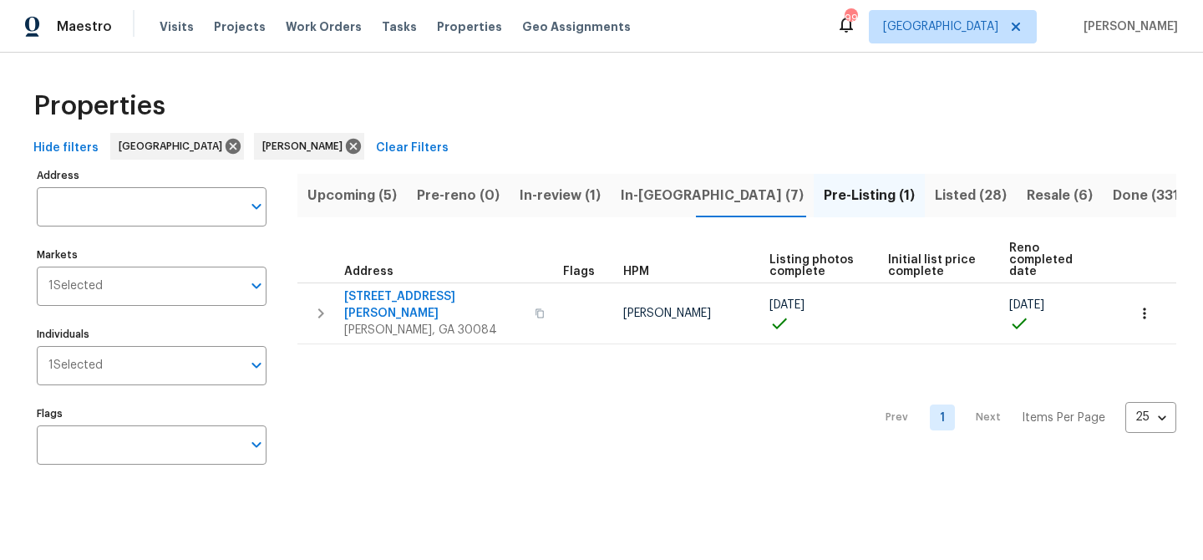
click at [358, 192] on span "Upcoming (5)" at bounding box center [351, 195] width 89 height 23
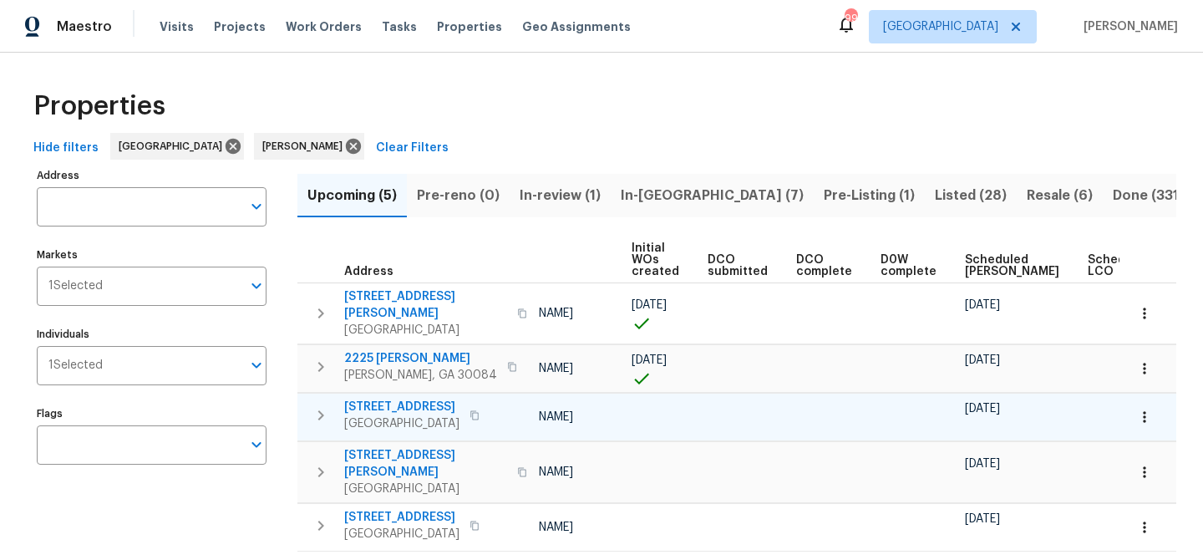
scroll to position [0, 183]
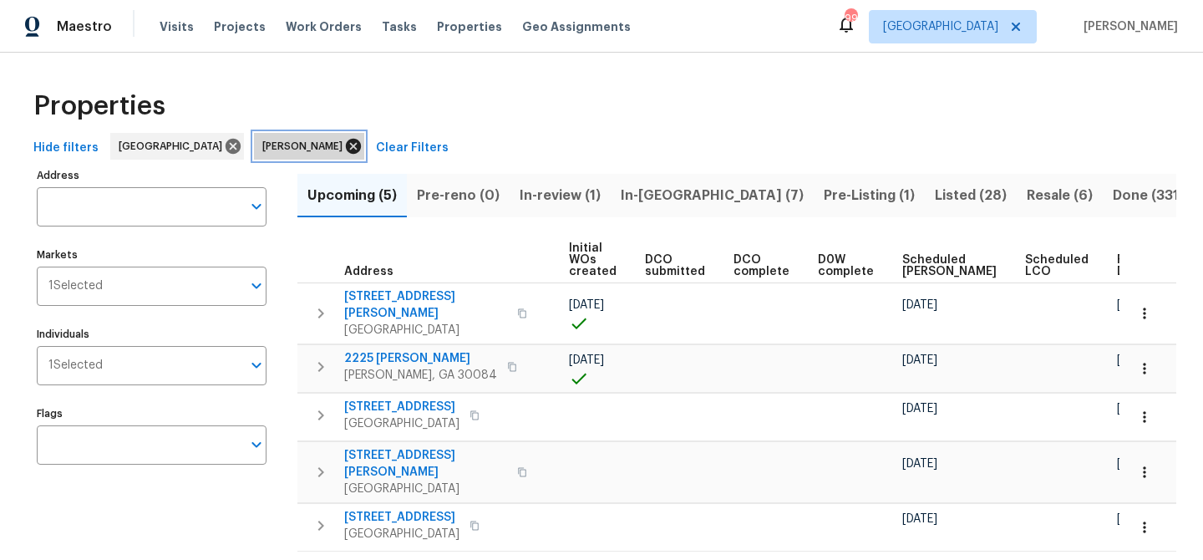
click at [346, 151] on icon at bounding box center [353, 146] width 15 height 15
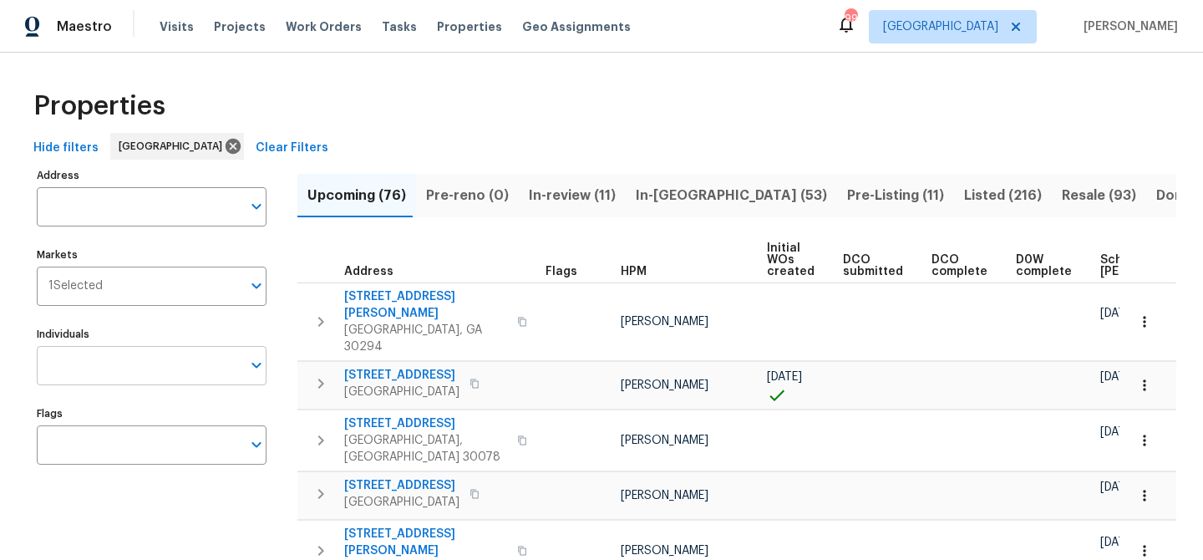
click at [123, 358] on input "Individuals" at bounding box center [139, 365] width 205 height 39
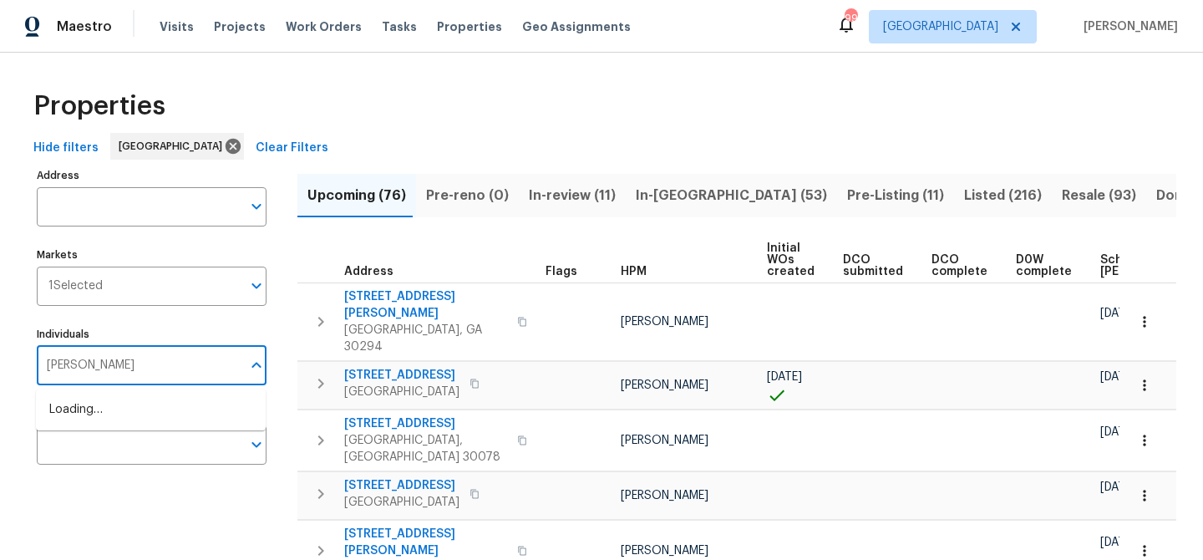
type input "tyler payne"
click at [68, 422] on input "checkbox" at bounding box center [66, 418] width 35 height 35
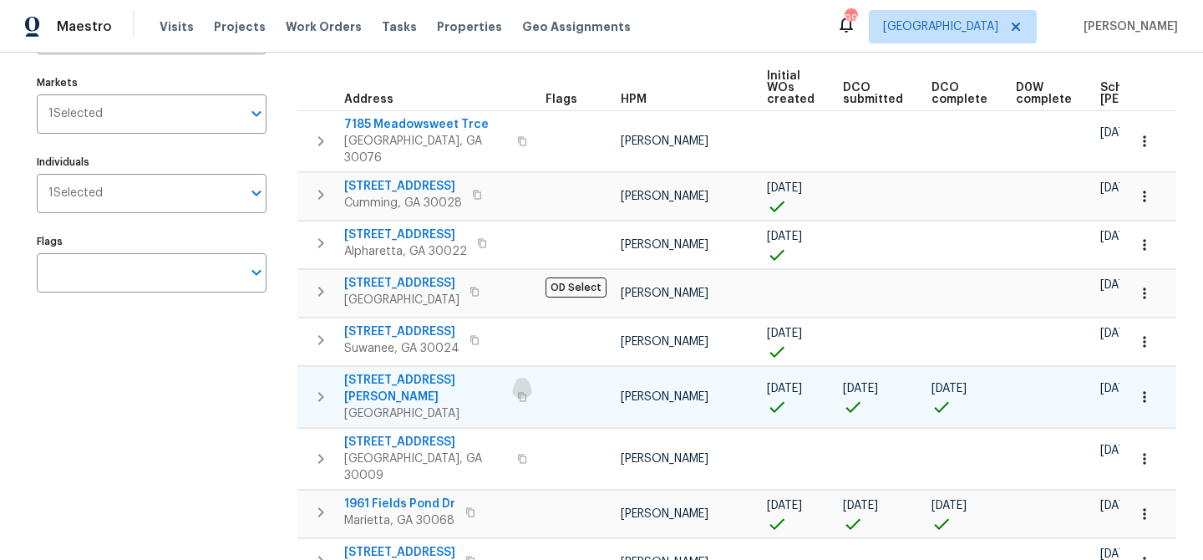
click at [517, 392] on icon "button" at bounding box center [522, 397] width 10 height 10
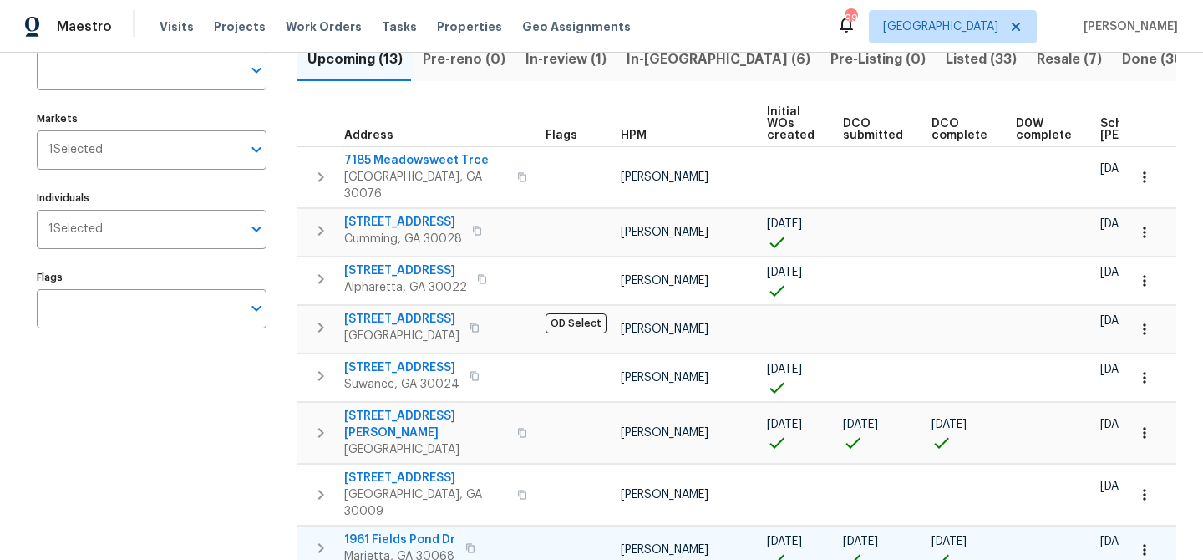
scroll to position [134, 0]
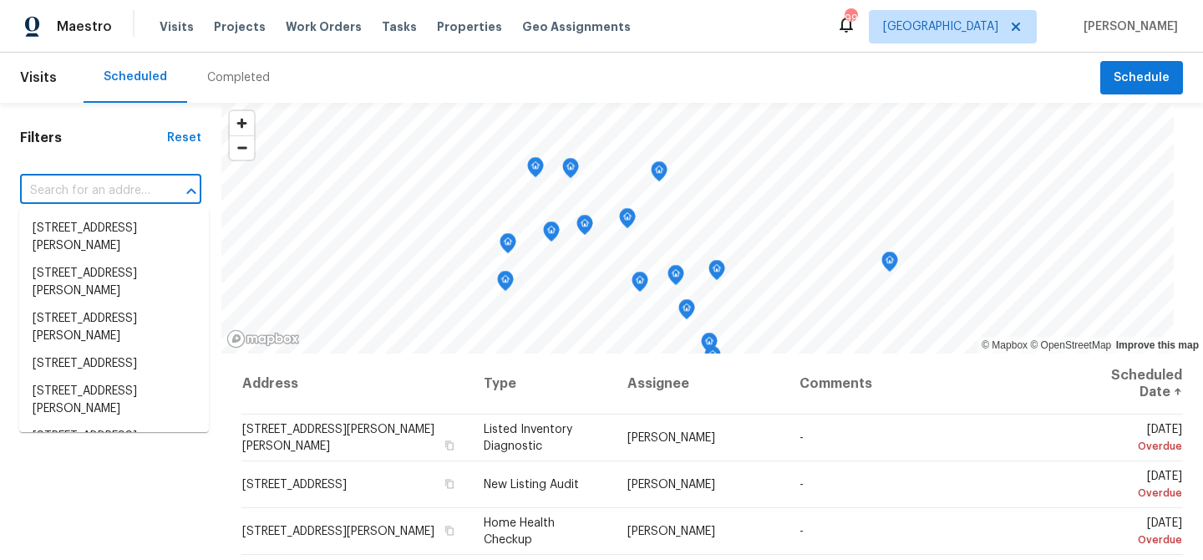
click at [101, 193] on input "text" at bounding box center [87, 191] width 134 height 26
paste input "1394 Dewberry Trl, Marietta, GA 30062"
type input "1394 Dewberry Trl, Marietta, GA 30062"
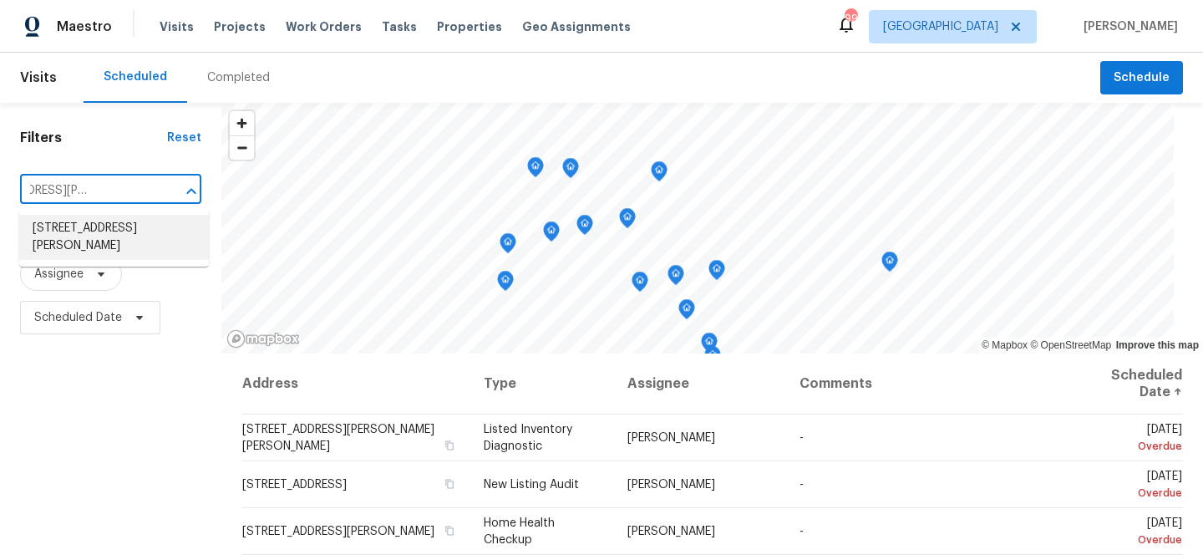
click at [92, 228] on li "1394 Dewberry Trl, Marietta, GA 30062" at bounding box center [114, 237] width 190 height 45
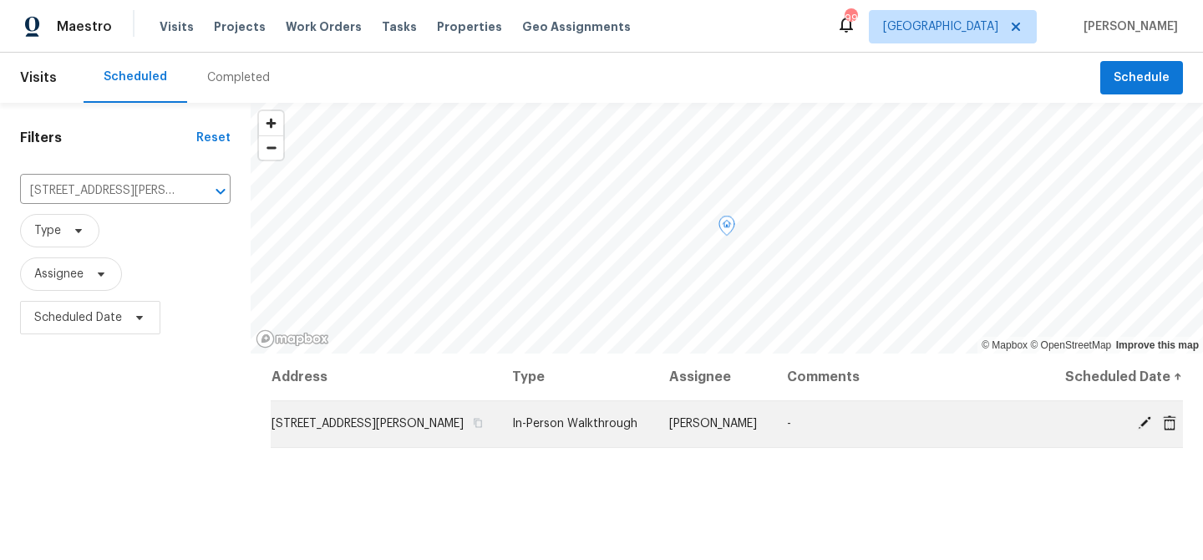
click at [1144, 418] on icon at bounding box center [1144, 422] width 15 height 15
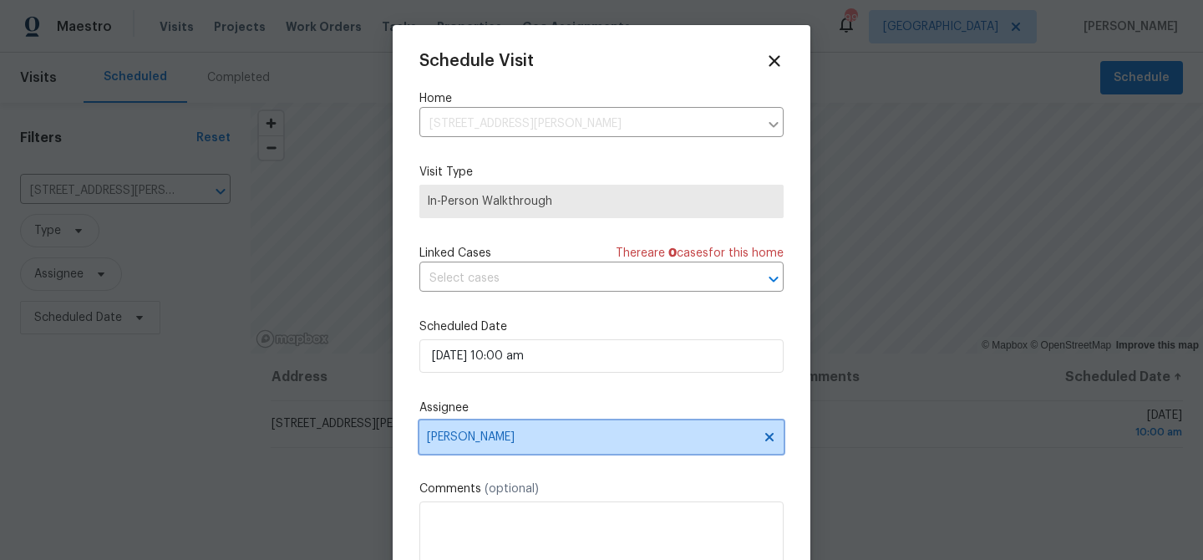
click at [511, 446] on span "Tyler Payne" at bounding box center [601, 436] width 364 height 33
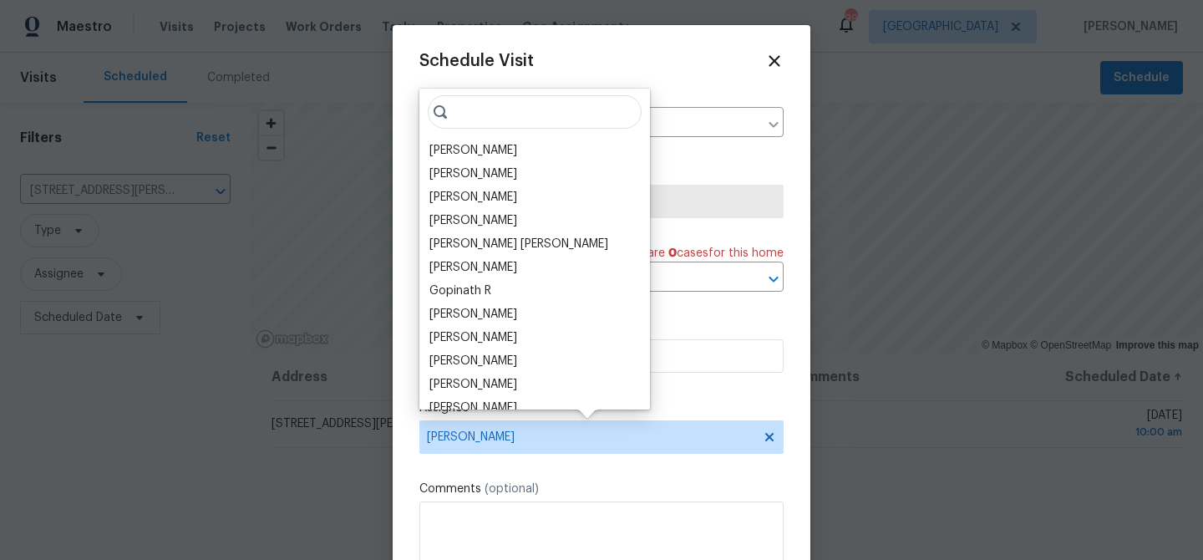
click at [502, 114] on input "search" at bounding box center [535, 111] width 214 height 33
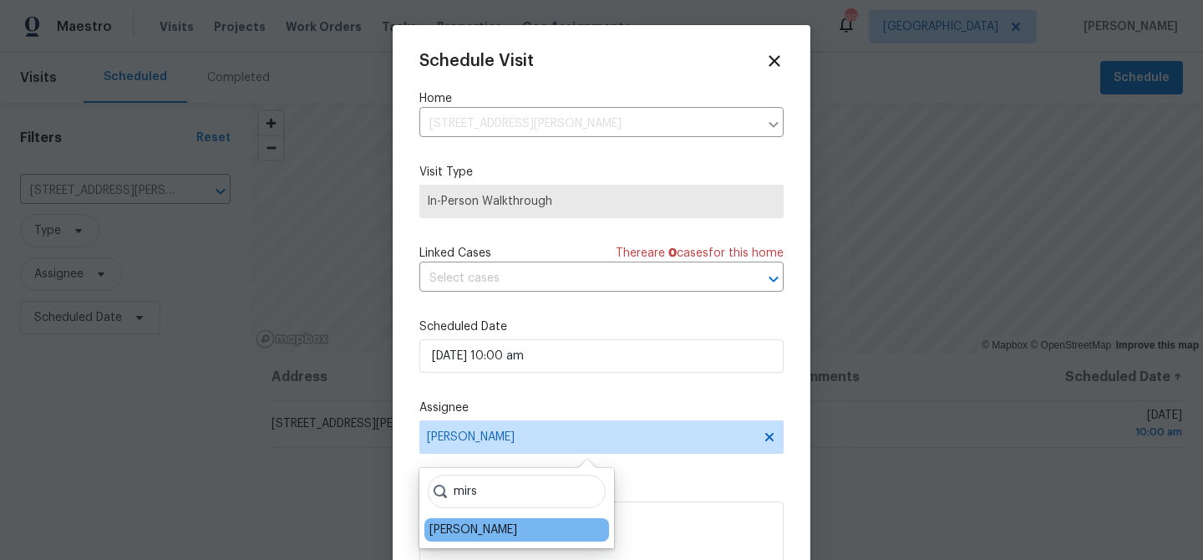
type input "mirs"
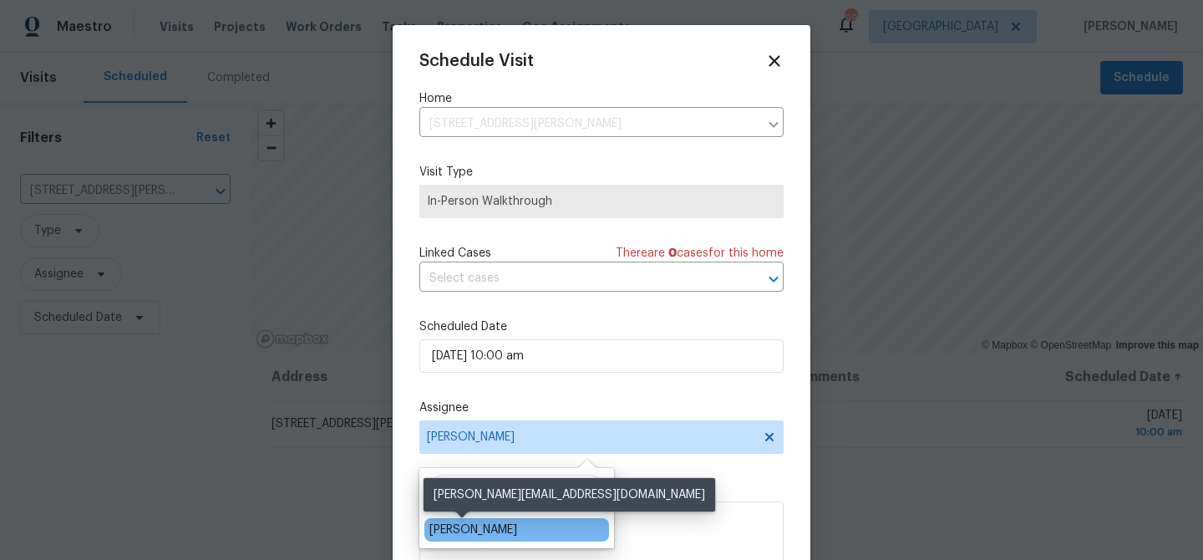
click at [451, 529] on div "Mirsad Srna" at bounding box center [473, 529] width 88 height 17
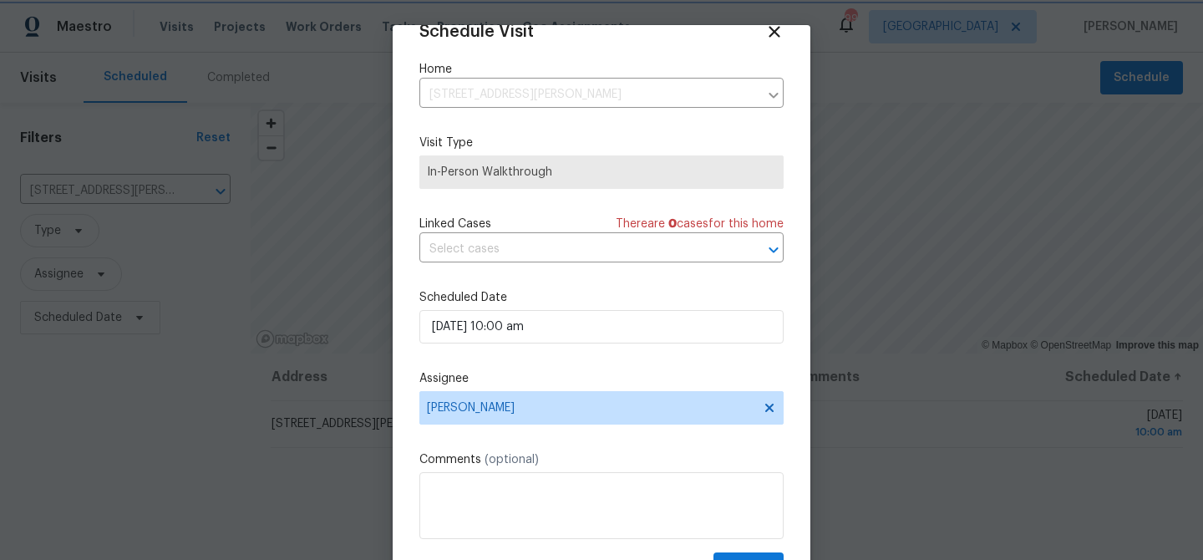
scroll to position [75, 0]
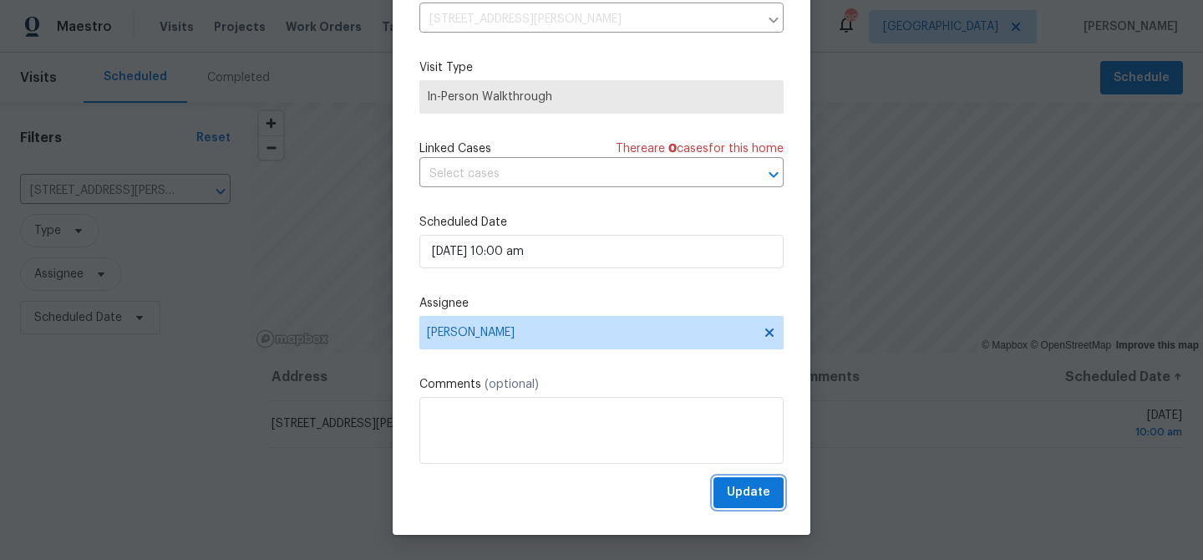
click at [739, 491] on span "Update" at bounding box center [748, 492] width 43 height 21
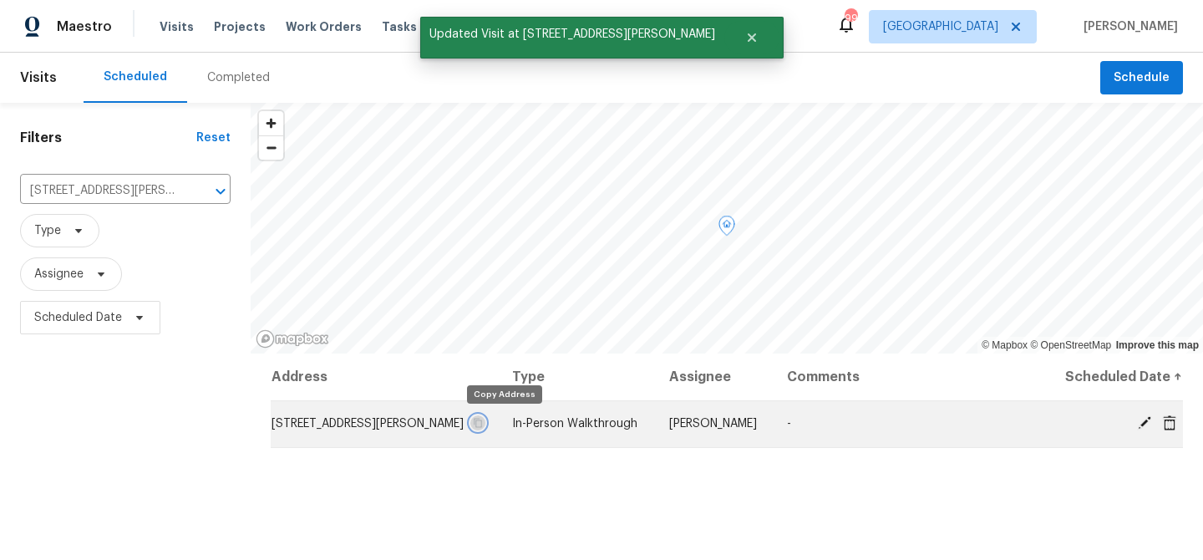
click at [483, 422] on icon "button" at bounding box center [478, 422] width 8 height 9
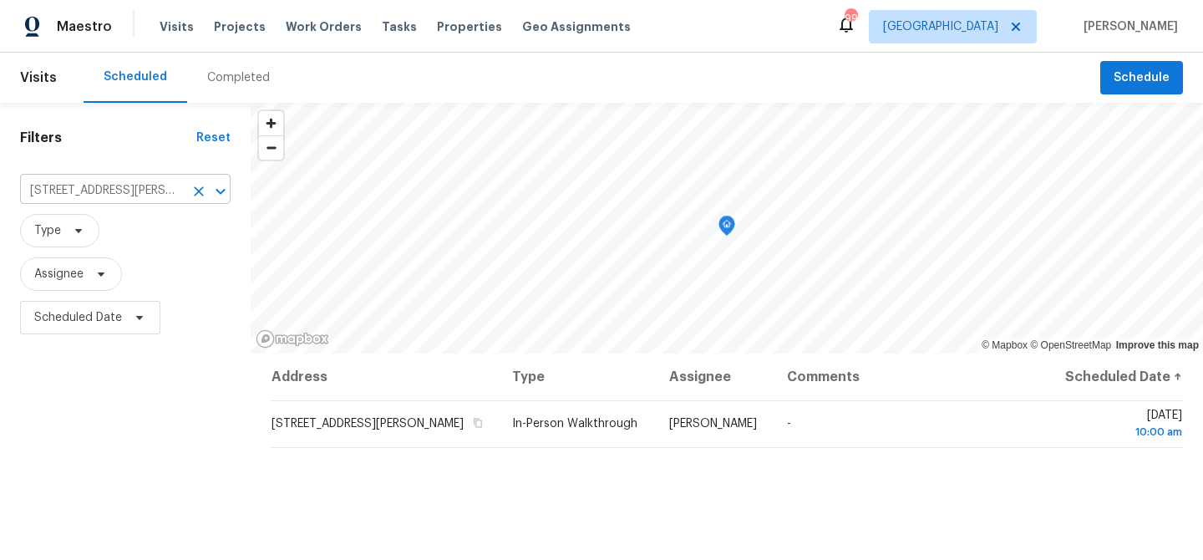
click at [124, 197] on input "1394 Dewberry Trl, Marietta, GA 30062" at bounding box center [102, 191] width 164 height 26
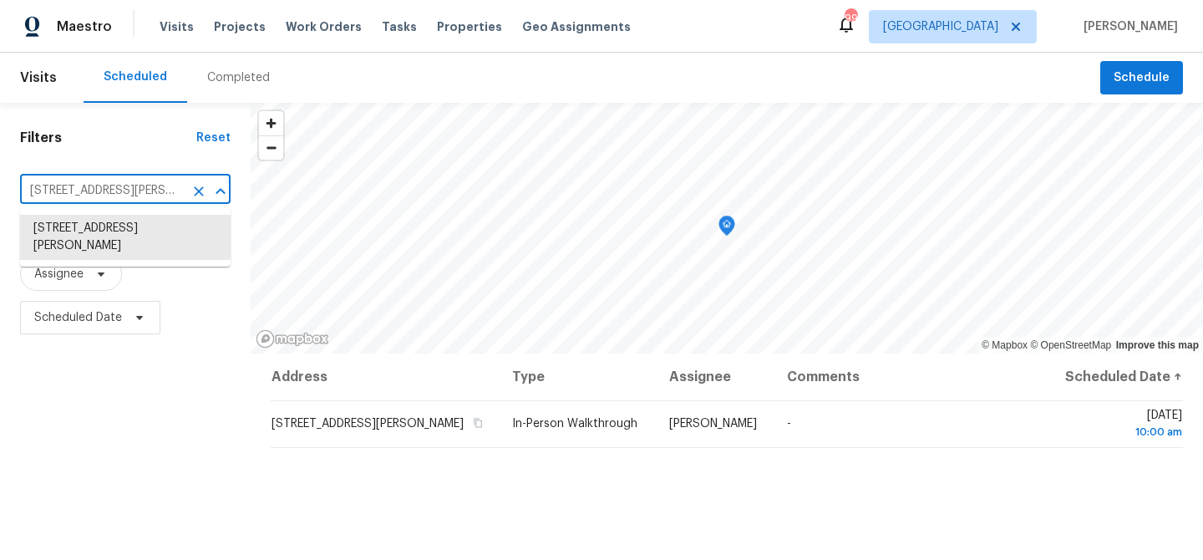
click at [124, 197] on input "1394 Dewberry Trl, Marietta, GA 30062" at bounding box center [102, 191] width 164 height 26
paste input "4 Ball Creek Way, Atlanta, GA 30350"
type input "14 Ball Creek Way, Atlanta, GA 30350"
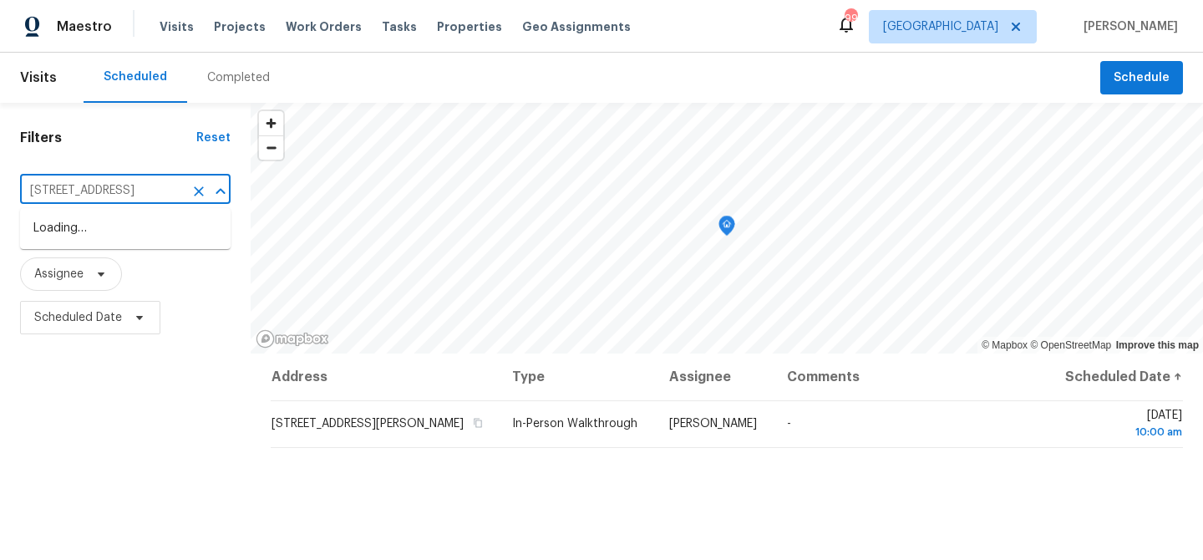
scroll to position [0, 48]
click at [124, 231] on li "14 Ball Creek Way, Atlanta, GA 30350" at bounding box center [125, 229] width 210 height 28
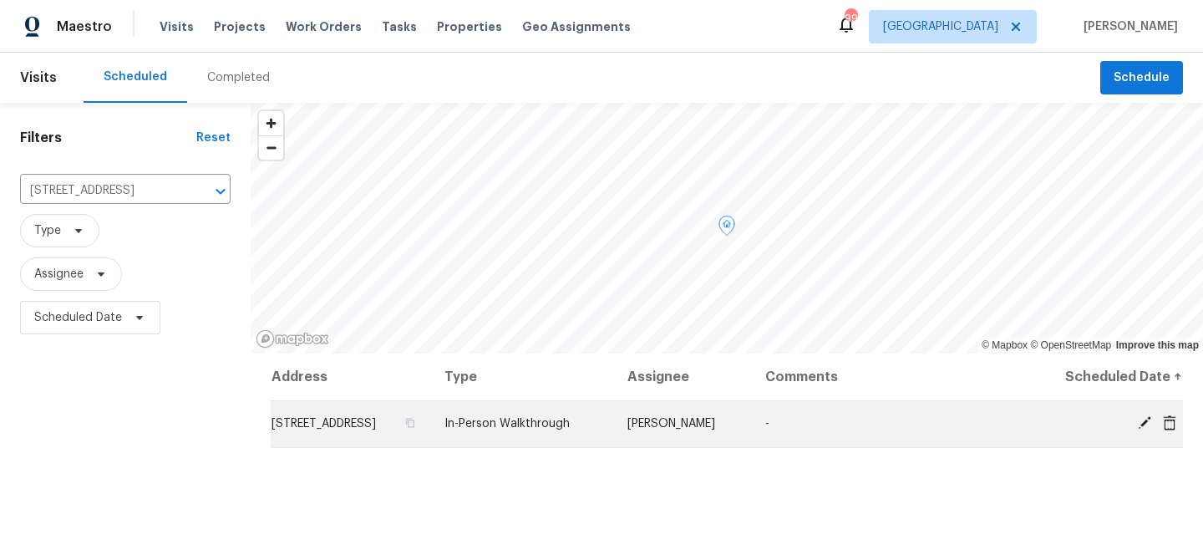
click at [1139, 421] on icon at bounding box center [1144, 422] width 15 height 15
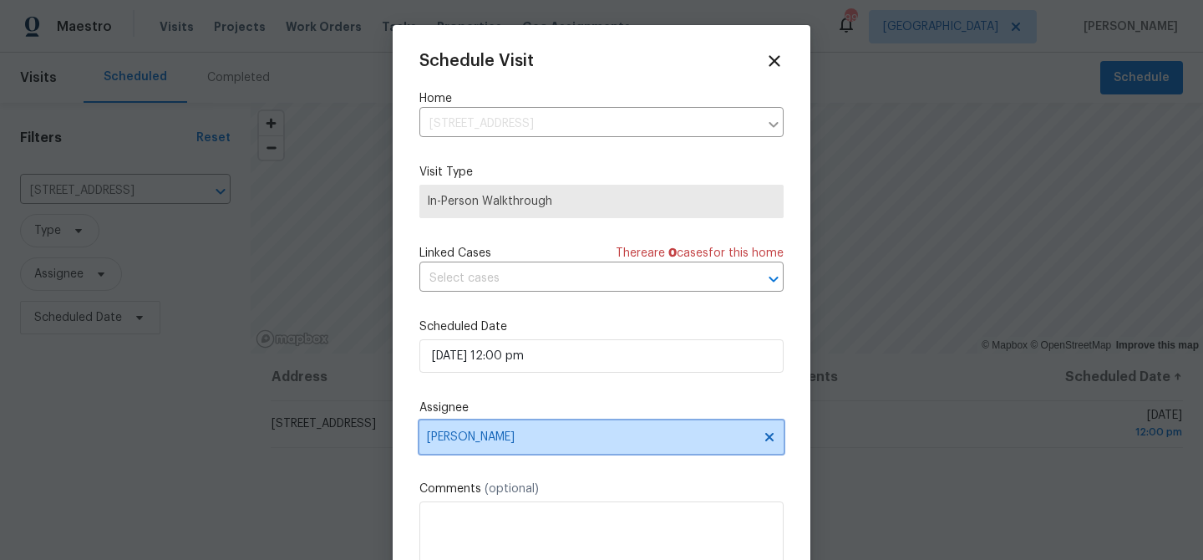
click at [554, 439] on span "Tyler Payne" at bounding box center [590, 436] width 327 height 13
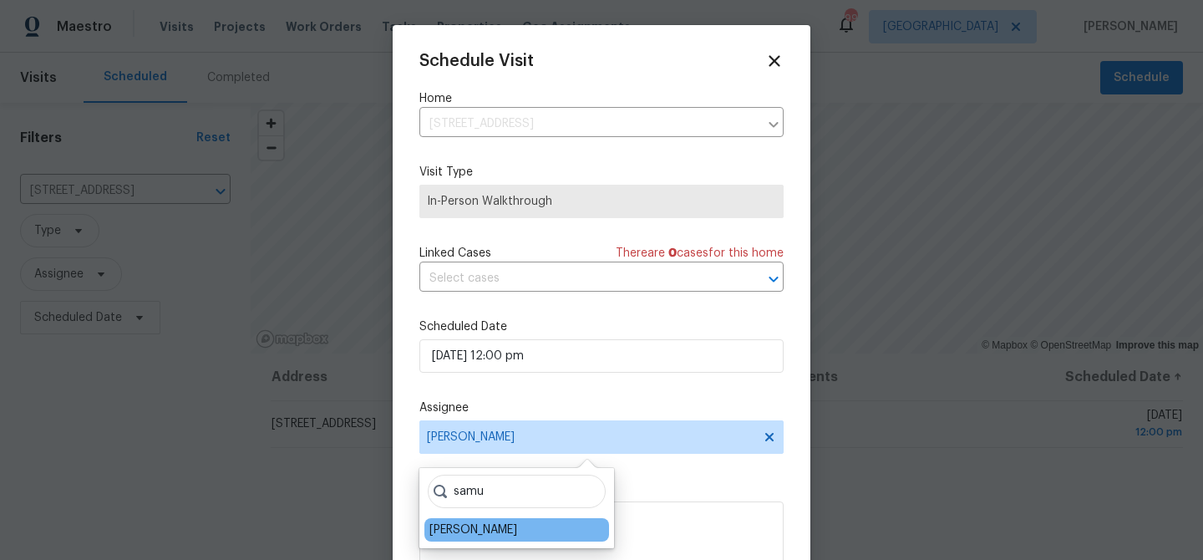
type input "samu"
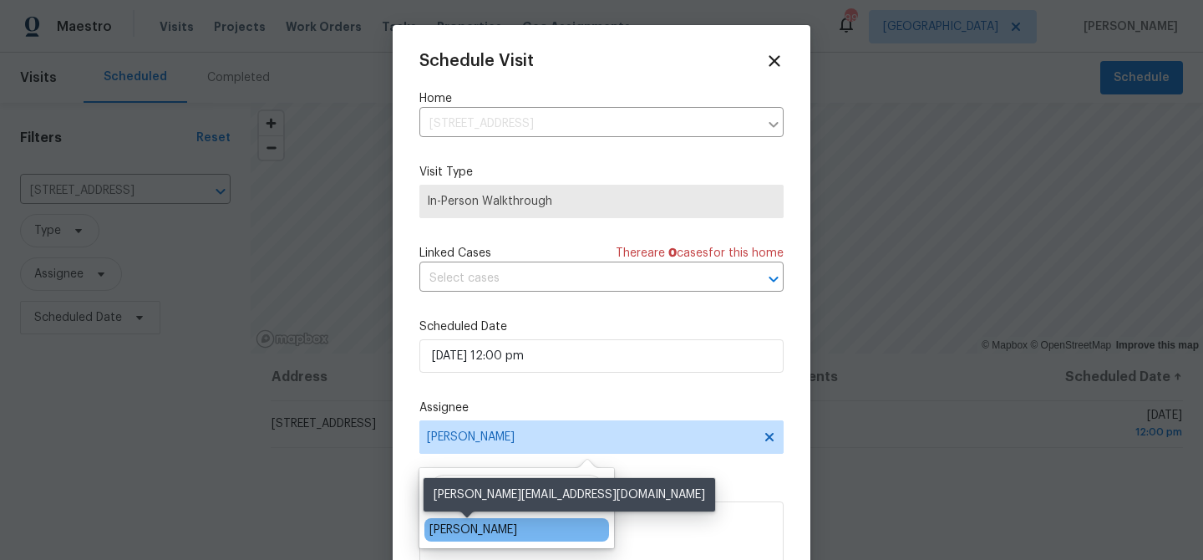
click at [479, 527] on div "Samuel Vetrik" at bounding box center [473, 529] width 88 height 17
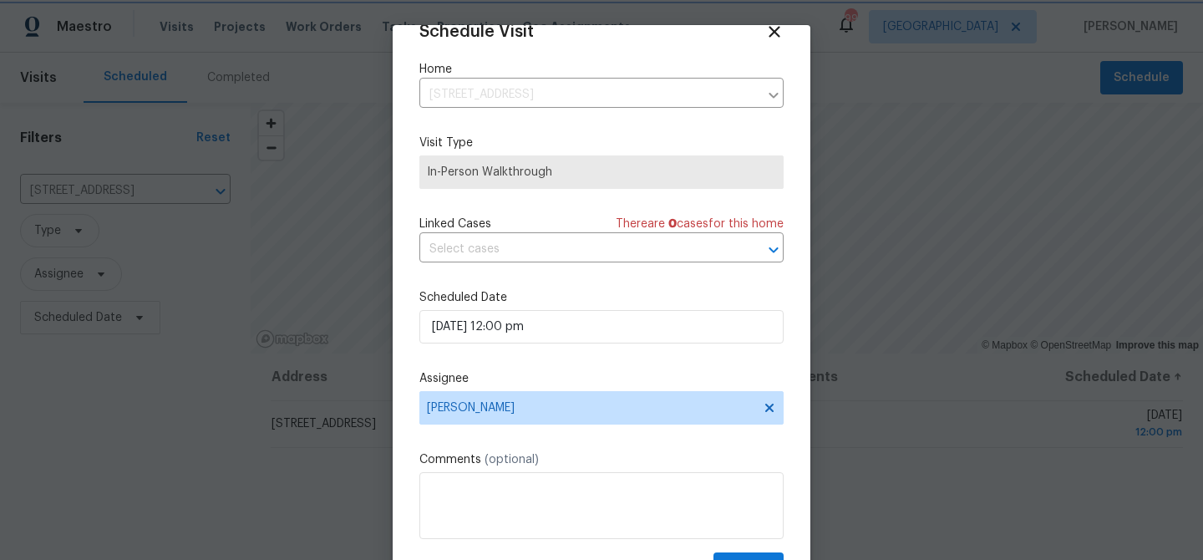
scroll to position [75, 0]
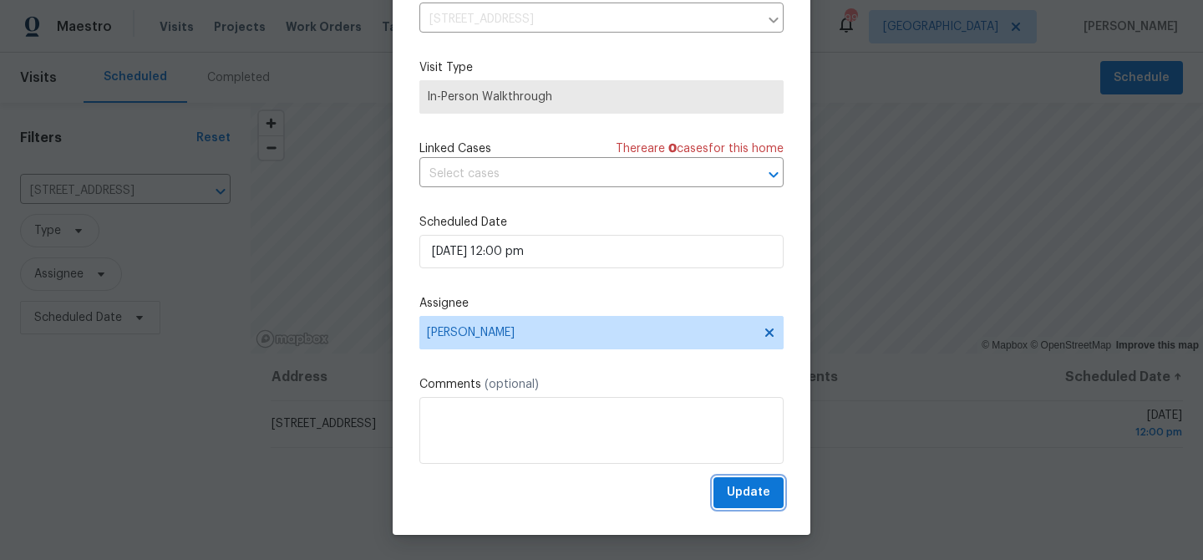
click at [762, 500] on span "Update" at bounding box center [748, 492] width 43 height 21
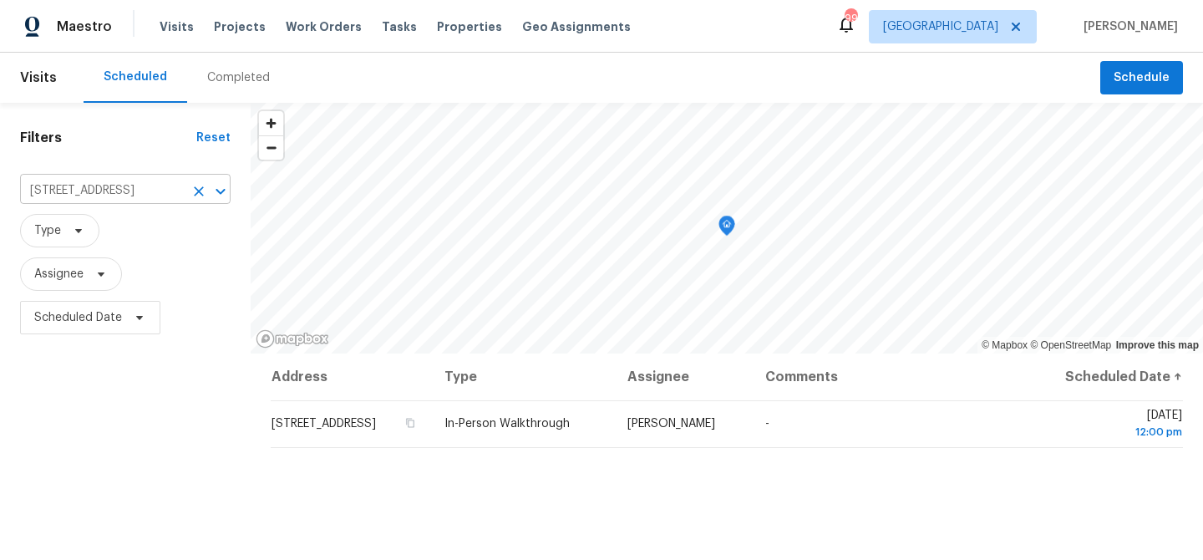
click at [104, 186] on input "14 Ball Creek Way, Atlanta, GA 30350" at bounding box center [102, 191] width 164 height 26
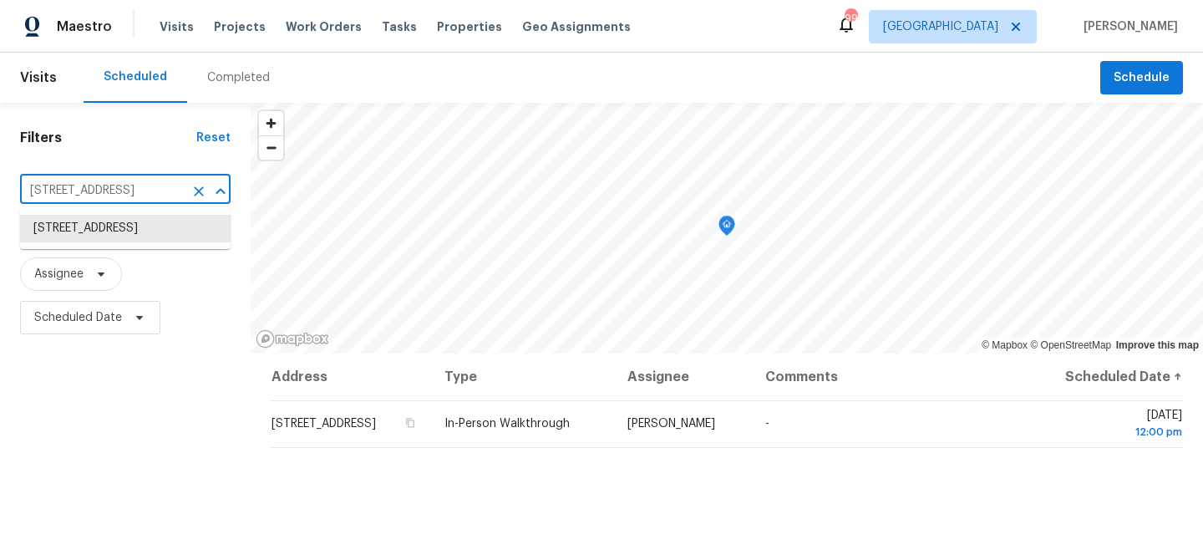
paste input "311 Quail Run, Roswell, GA 30076"
type input "311 Quail Run, Roswell, GA 30076"
click at [103, 231] on li "311 Quail Run, Roswell, GA 30076" at bounding box center [125, 229] width 210 height 28
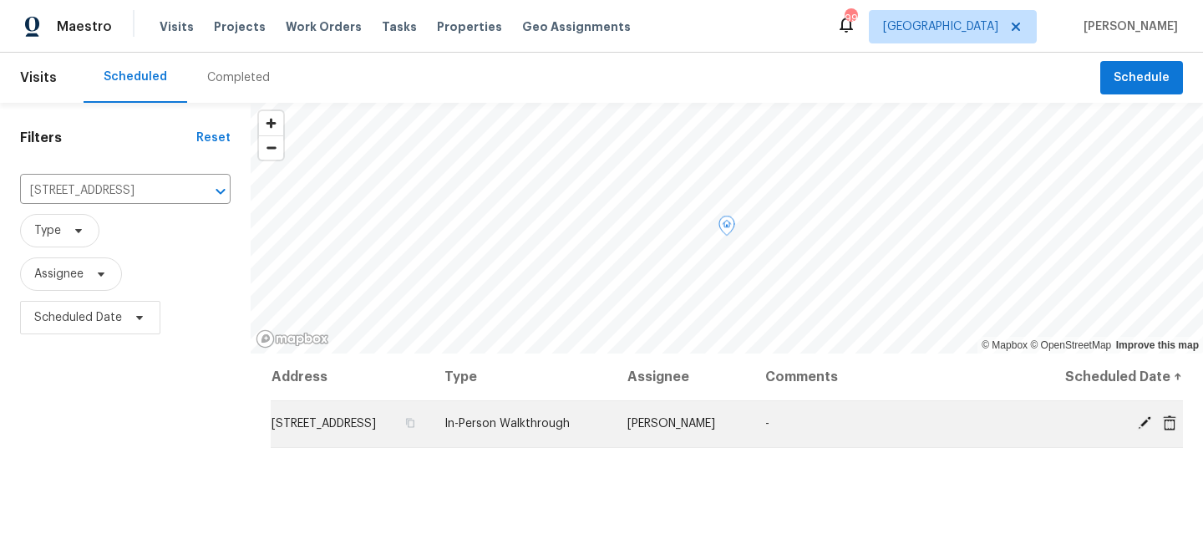
click at [1142, 425] on icon at bounding box center [1144, 422] width 13 height 13
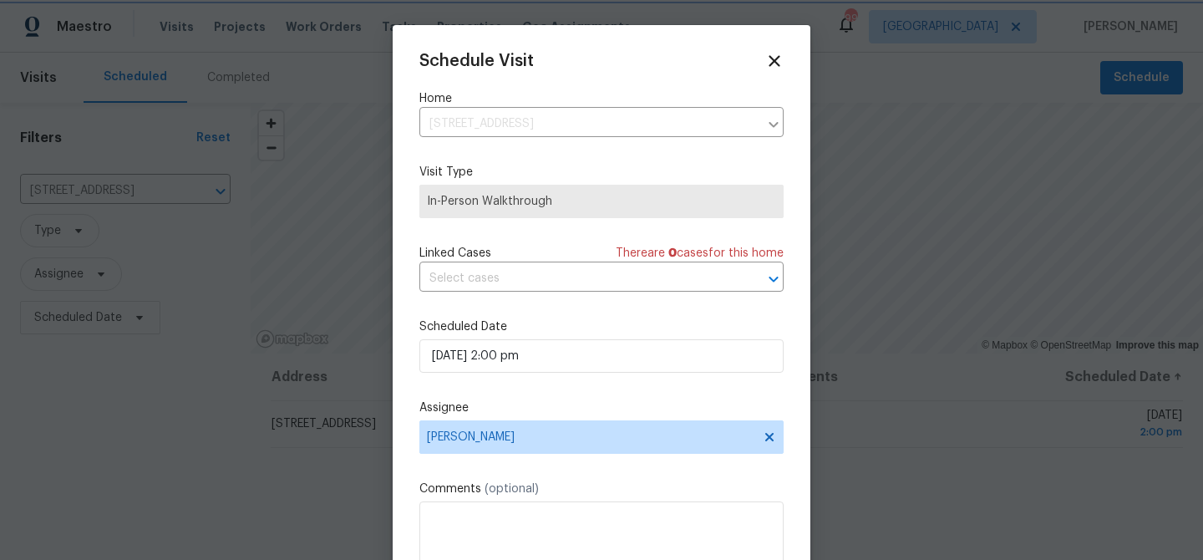
click at [348, 479] on div at bounding box center [601, 280] width 1203 height 560
click at [479, 447] on span "Tyler Payne" at bounding box center [601, 436] width 364 height 33
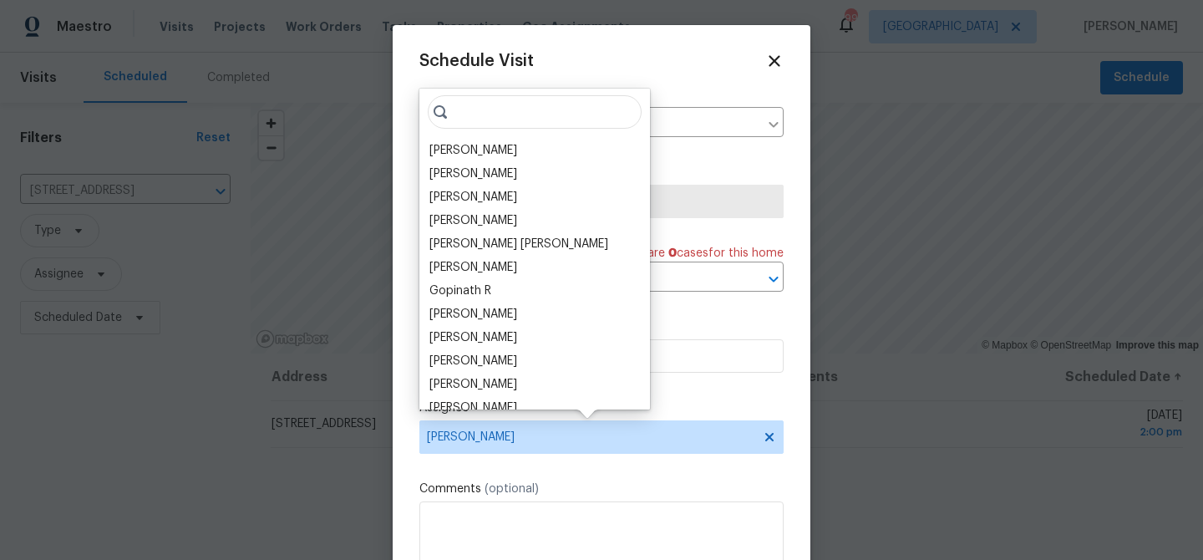
click at [471, 116] on input "search" at bounding box center [535, 111] width 214 height 33
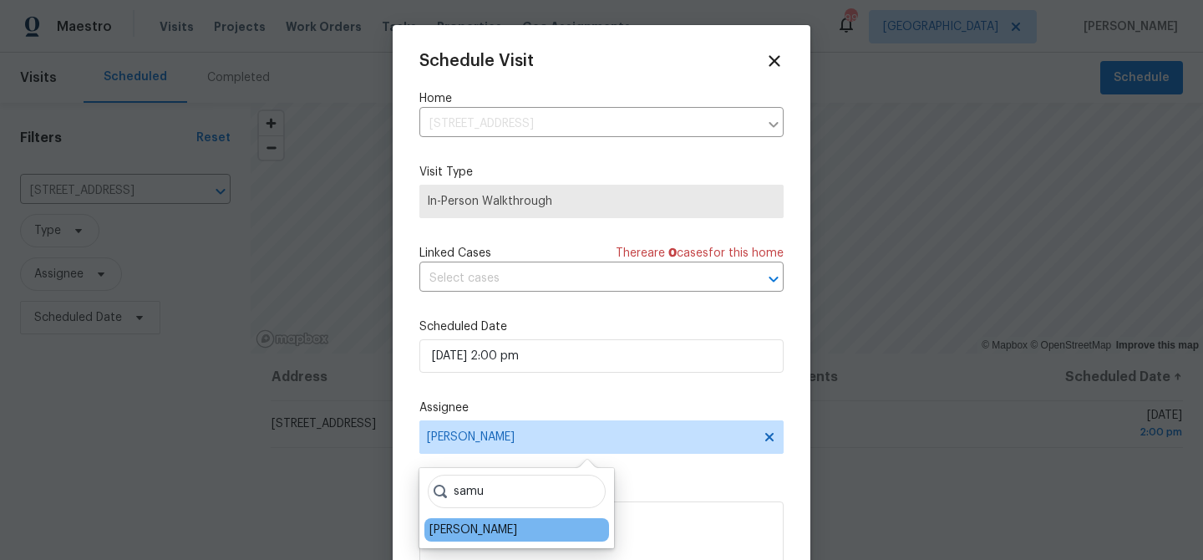
type input "samu"
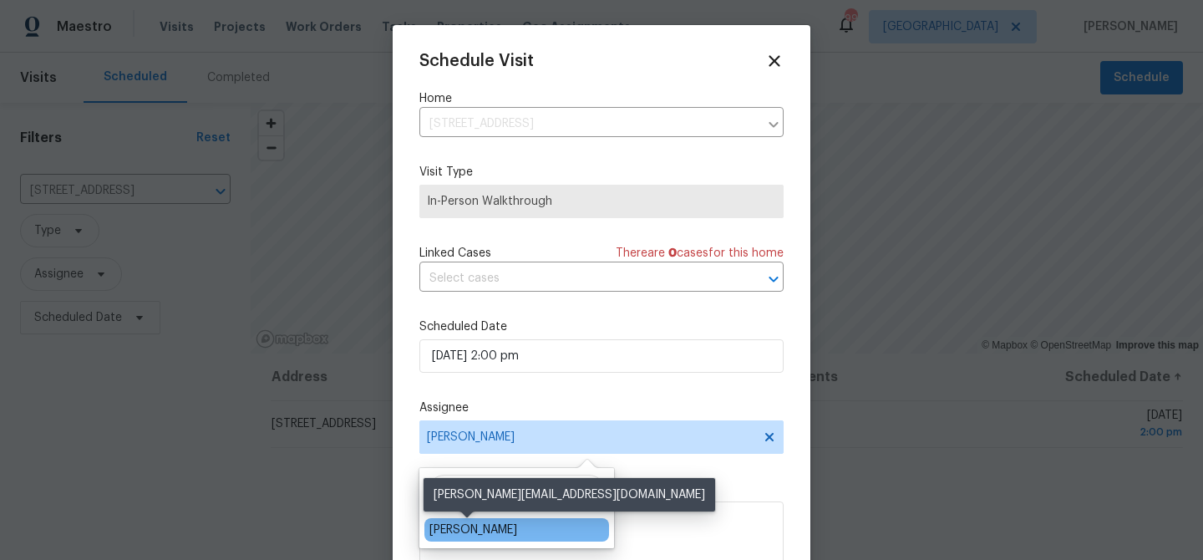
click at [456, 532] on div "Samuel Vetrik" at bounding box center [473, 529] width 88 height 17
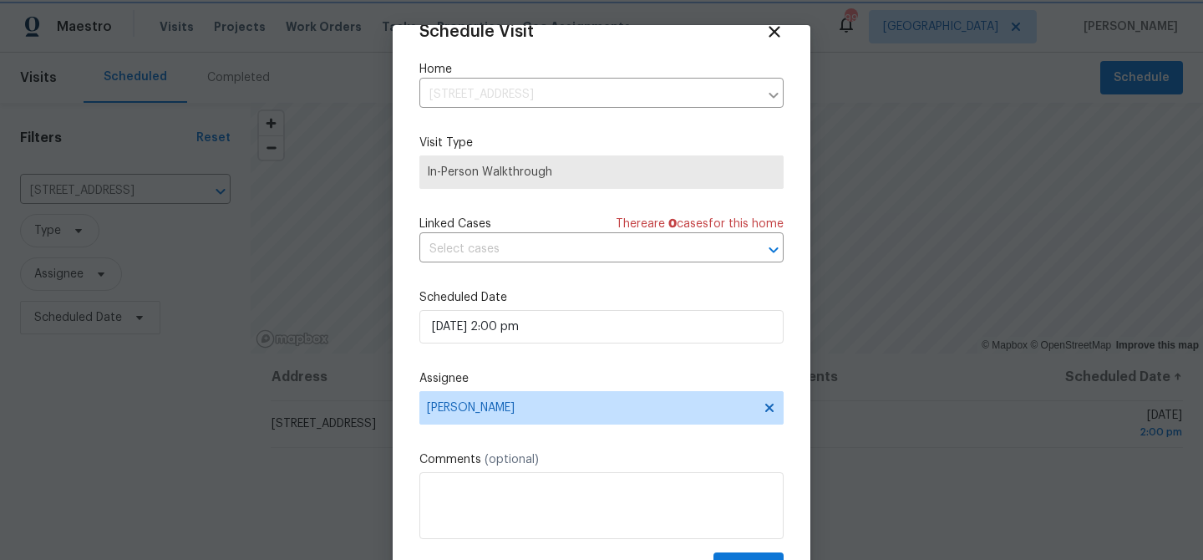
scroll to position [75, 0]
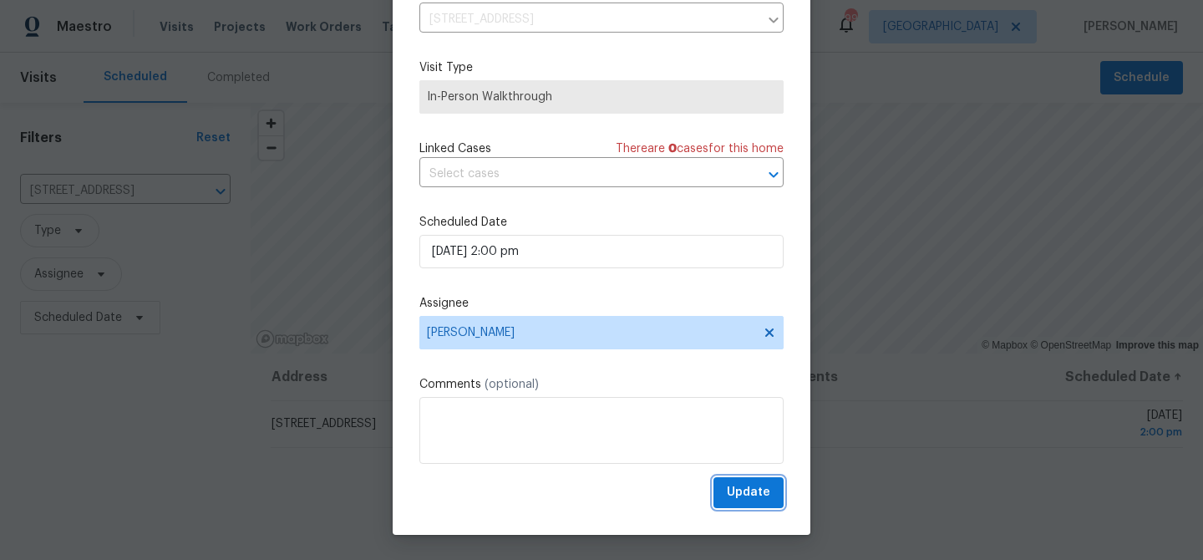
click at [764, 488] on span "Update" at bounding box center [748, 492] width 43 height 21
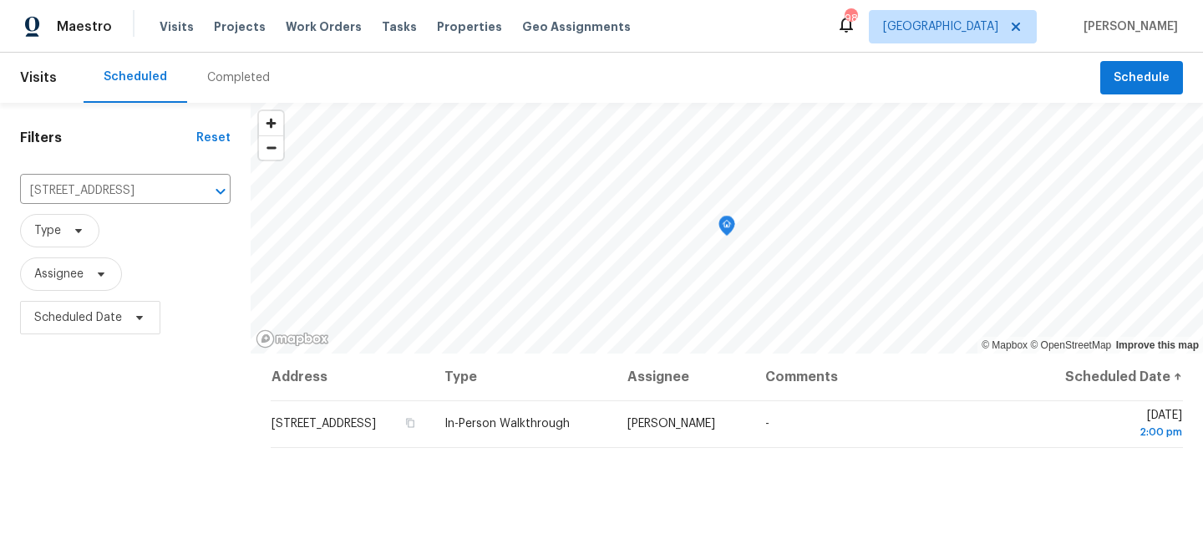
click at [228, 83] on div "Completed" at bounding box center [238, 77] width 63 height 17
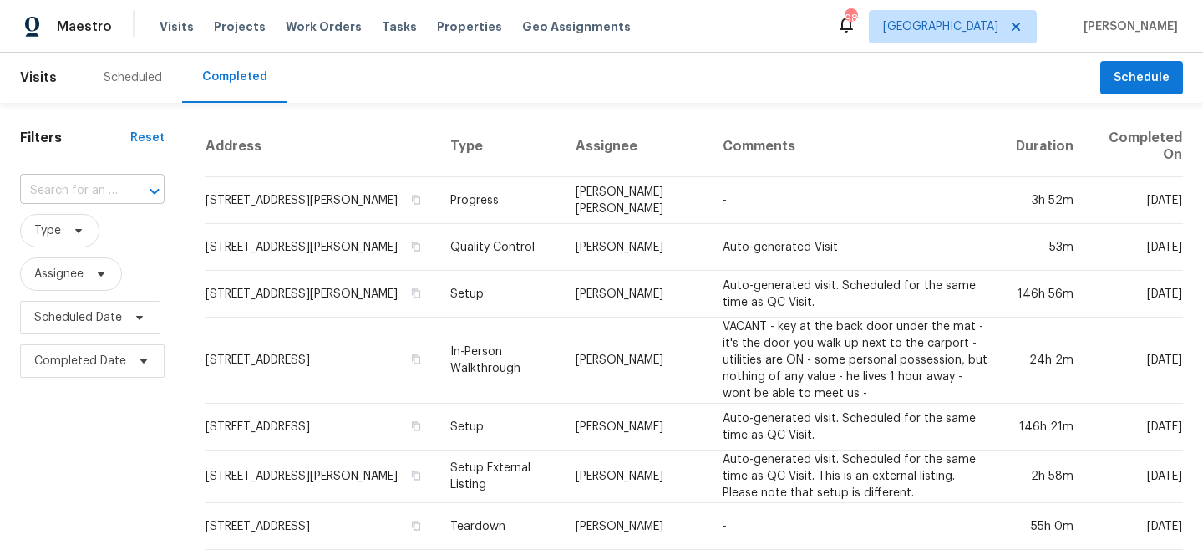
click at [101, 189] on input "text" at bounding box center [69, 191] width 98 height 26
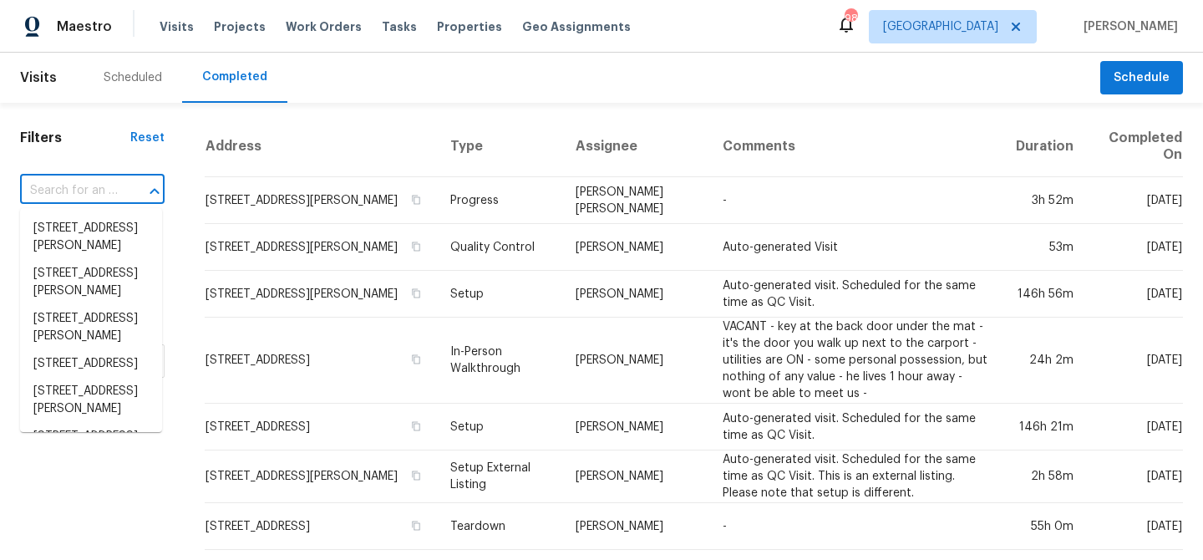
paste input "2454 Jacks View Ct, Snellville, GA 30078"
type input "2454 Jacks View Ct, Snellville, GA 30078"
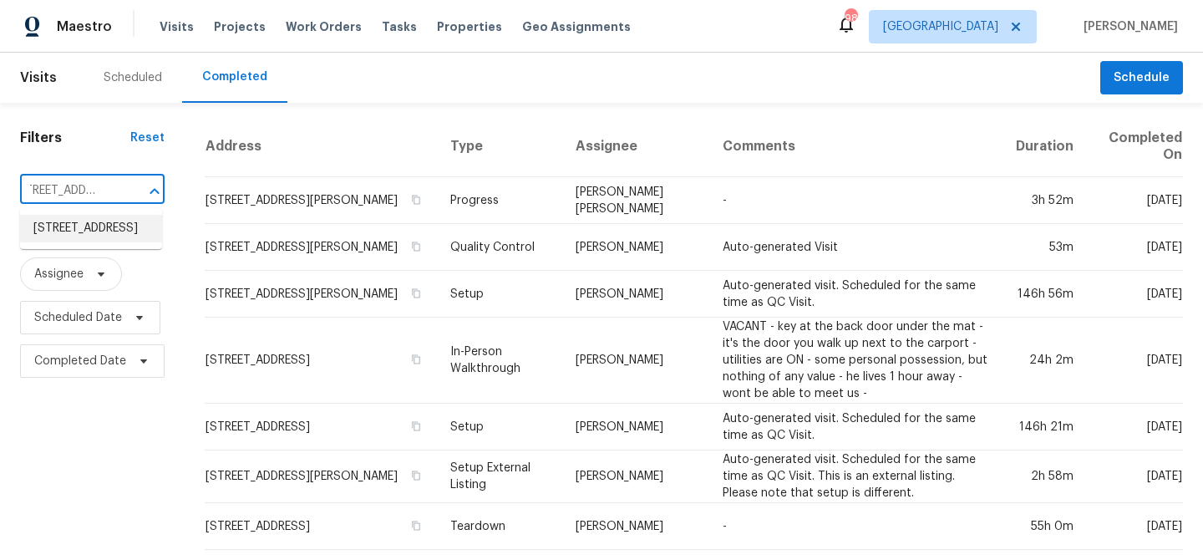
click at [97, 233] on li "2454 Jacks View Ct, Snellville, GA 30078" at bounding box center [91, 229] width 142 height 28
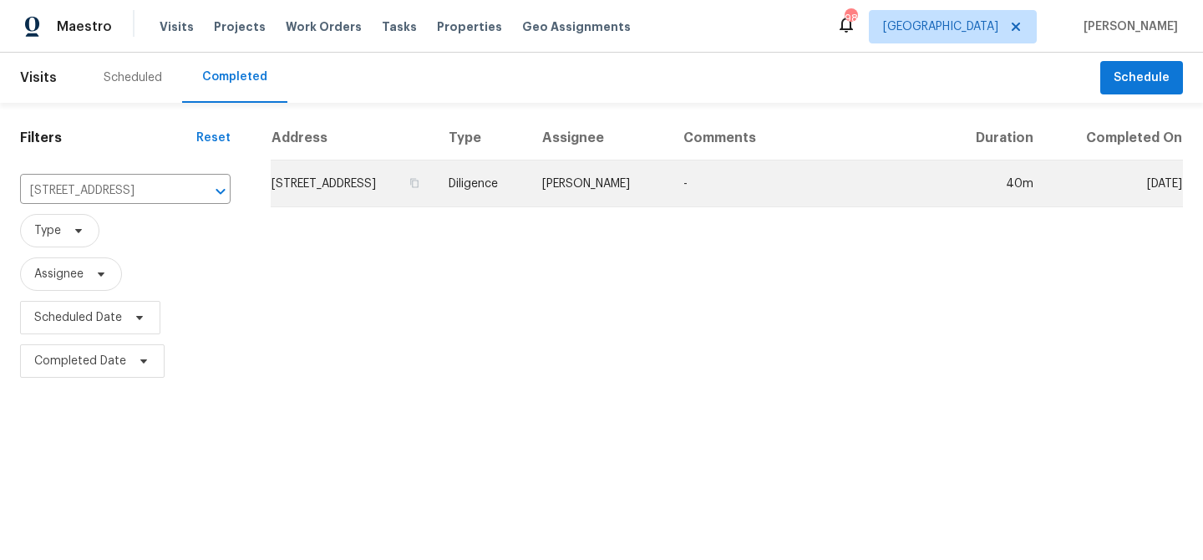
click at [392, 181] on td "2454 Jacks View Ct, Snellville, GA 30078" at bounding box center [353, 183] width 165 height 47
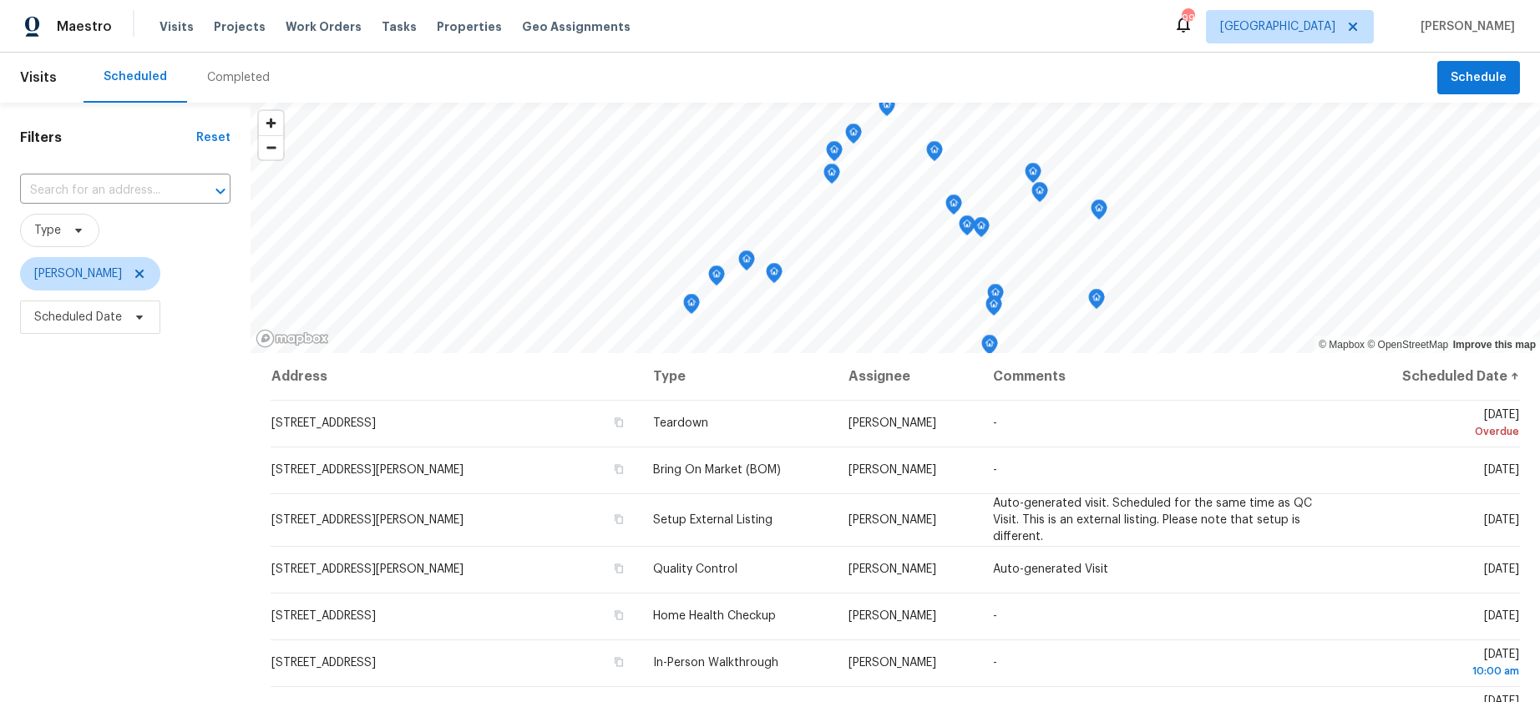
scroll to position [213, 0]
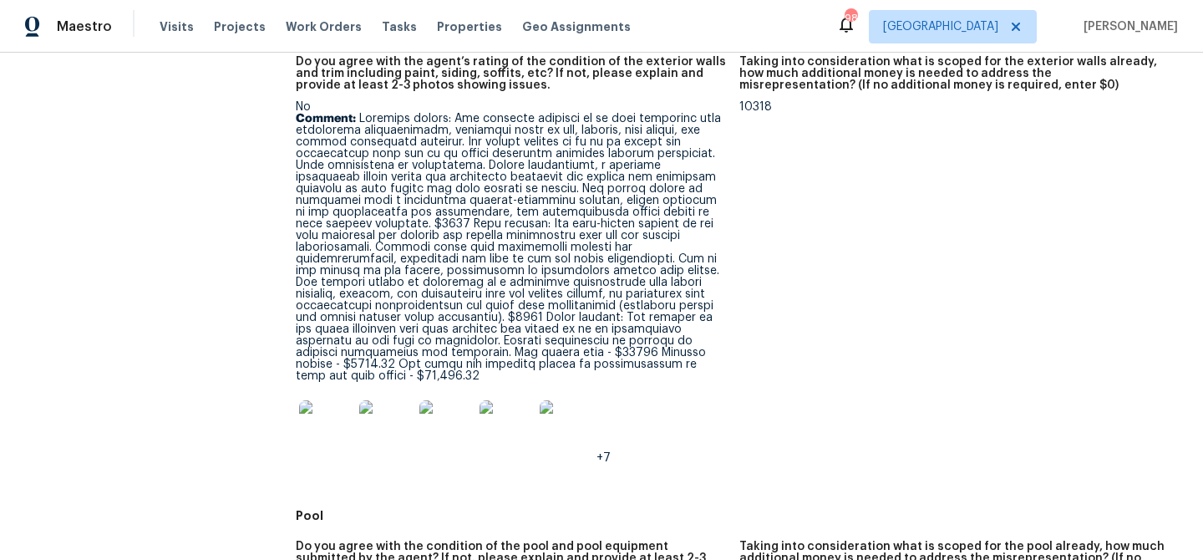
scroll to position [940, 0]
click at [319, 410] on img at bounding box center [325, 425] width 53 height 53
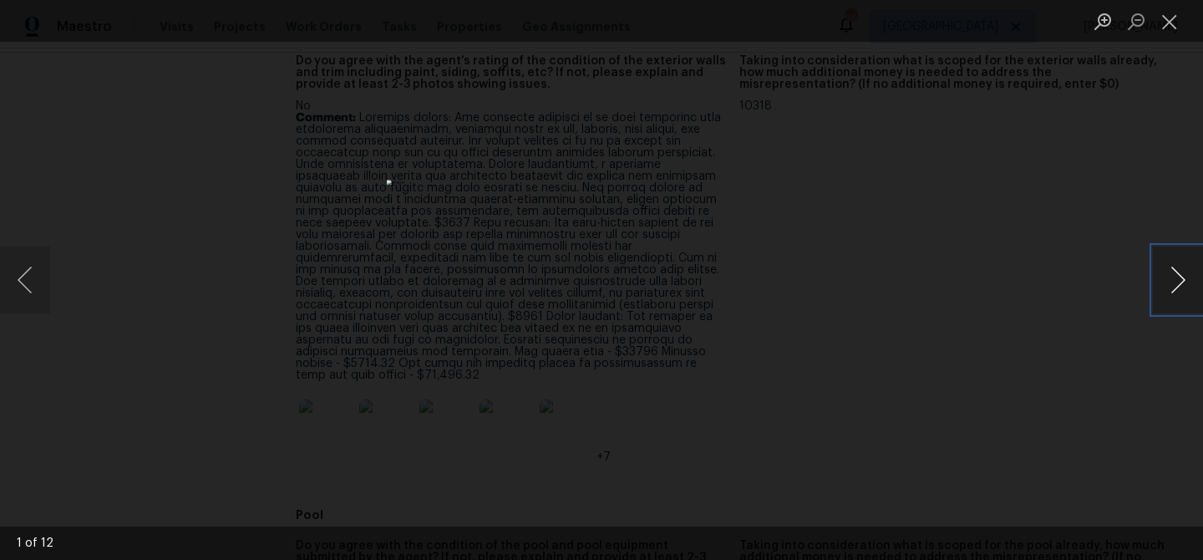
click at [1178, 289] on button "Next image" at bounding box center [1178, 279] width 50 height 67
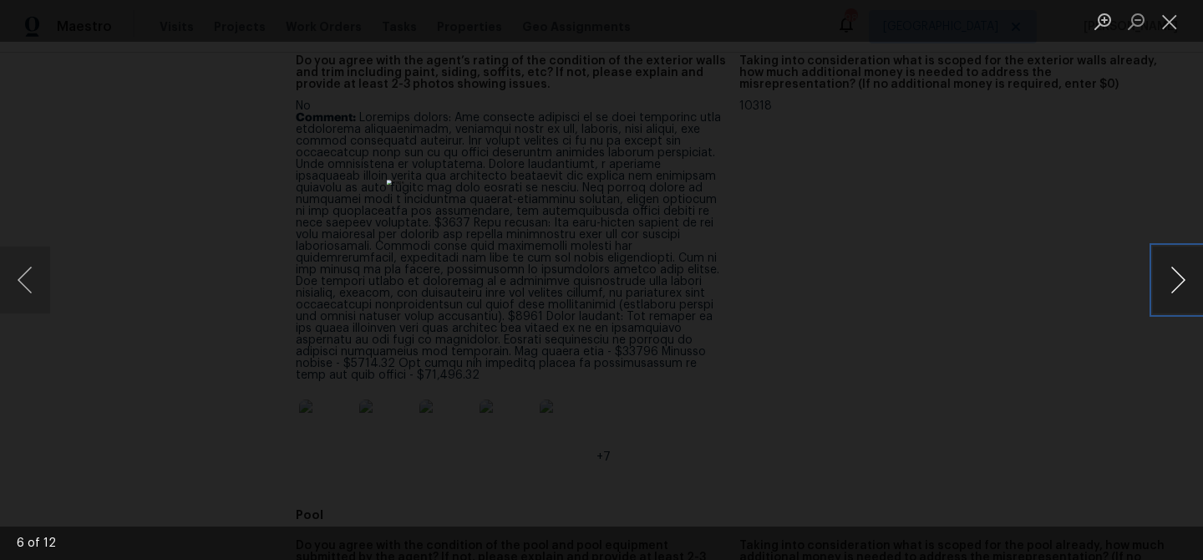
click at [1178, 289] on button "Next image" at bounding box center [1178, 279] width 50 height 67
click at [1169, 21] on button "Close lightbox" at bounding box center [1169, 21] width 33 height 29
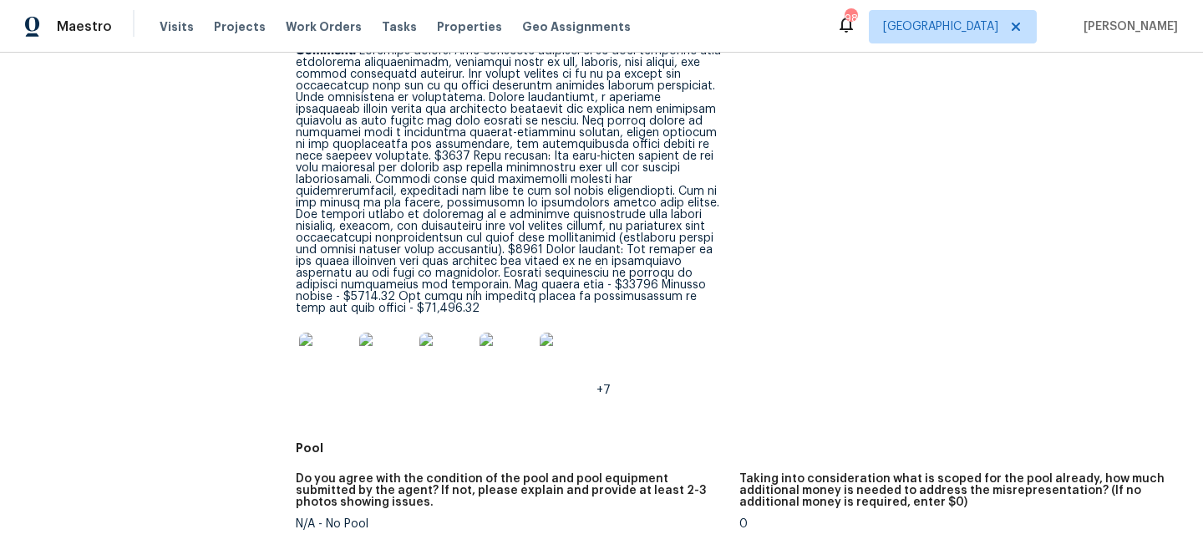
scroll to position [1009, 0]
